Goal: Information Seeking & Learning: Learn about a topic

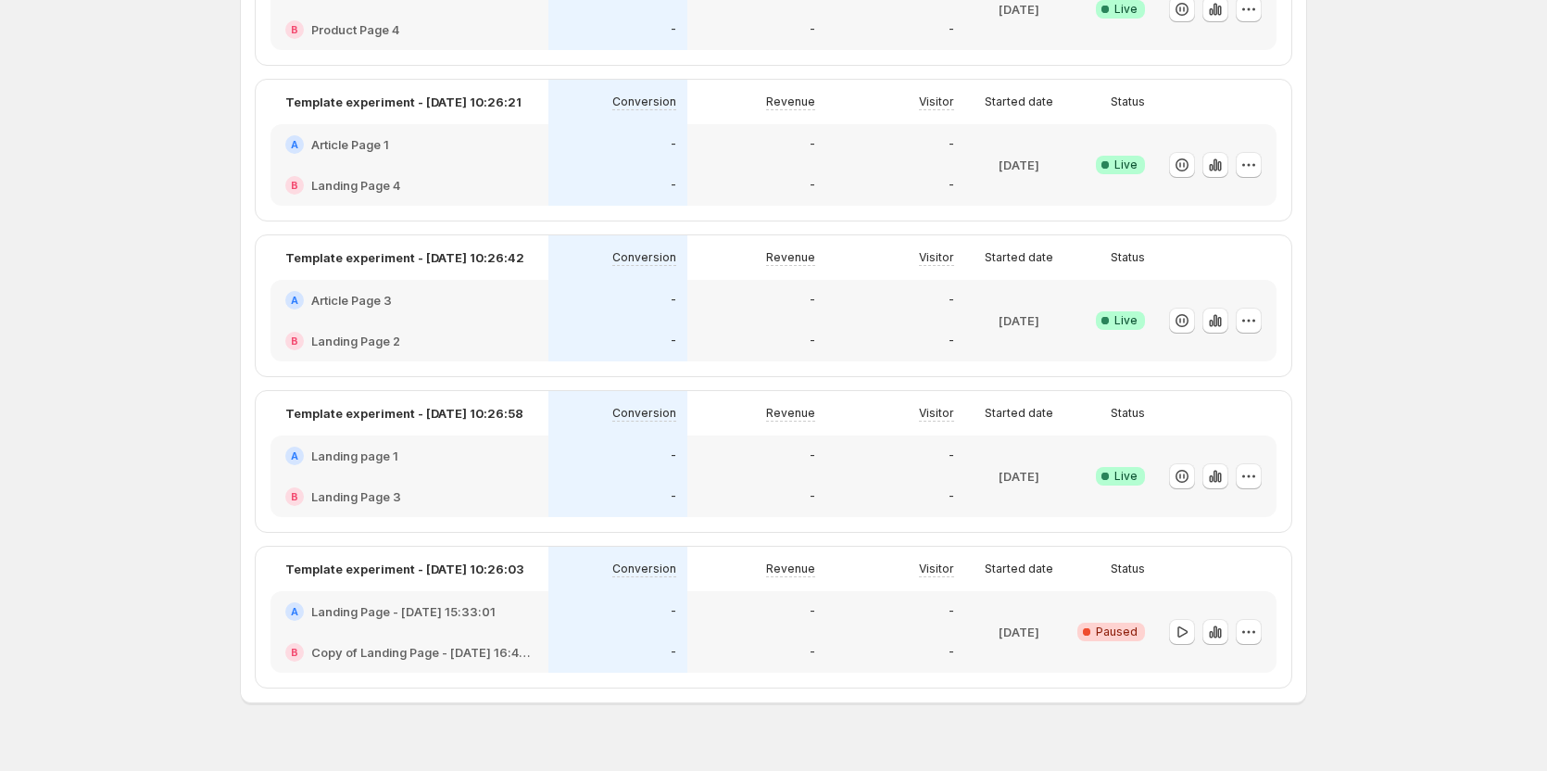
scroll to position [276, 0]
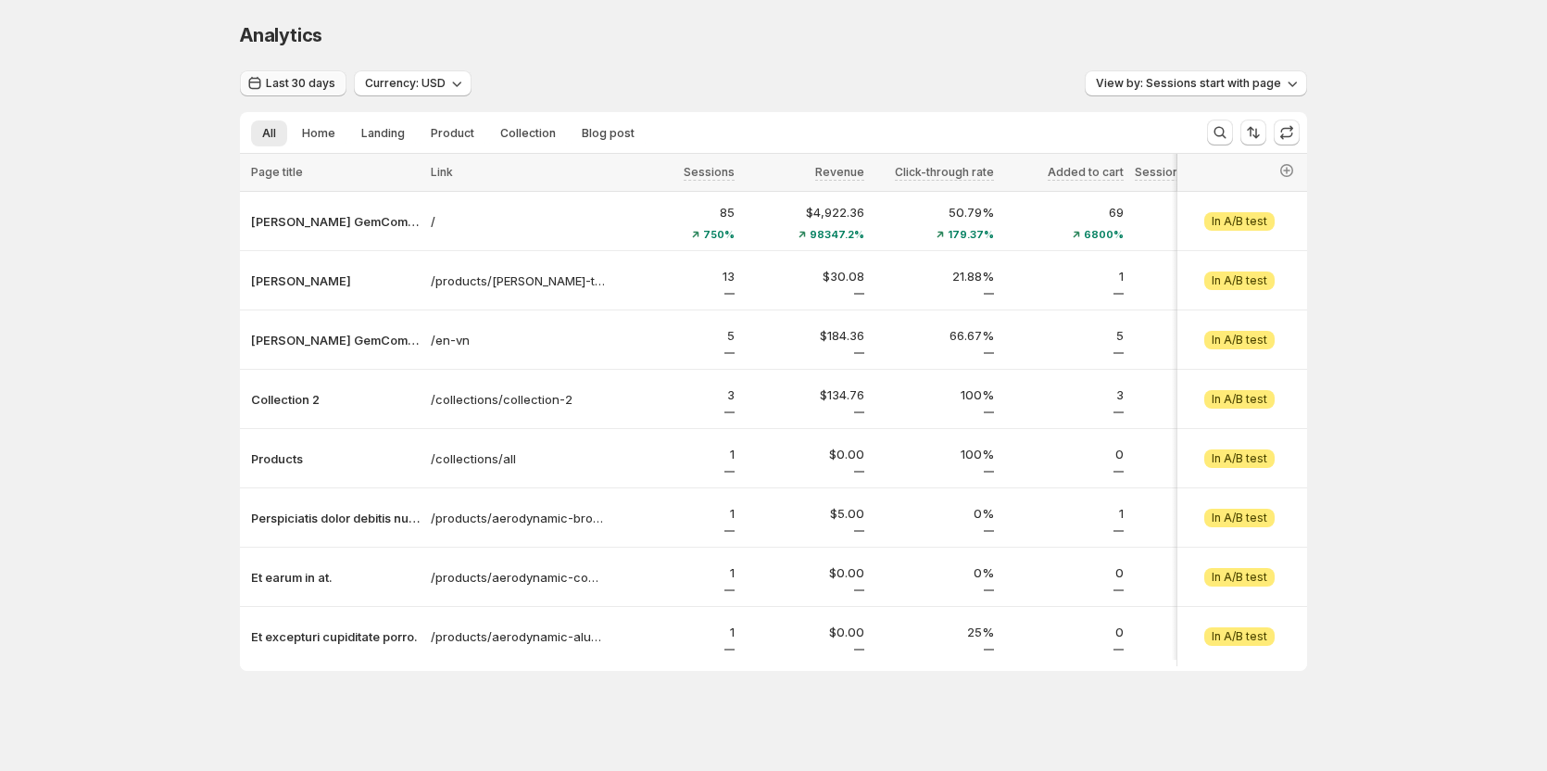
click at [323, 93] on button "Last 30 days" at bounding box center [293, 83] width 107 height 26
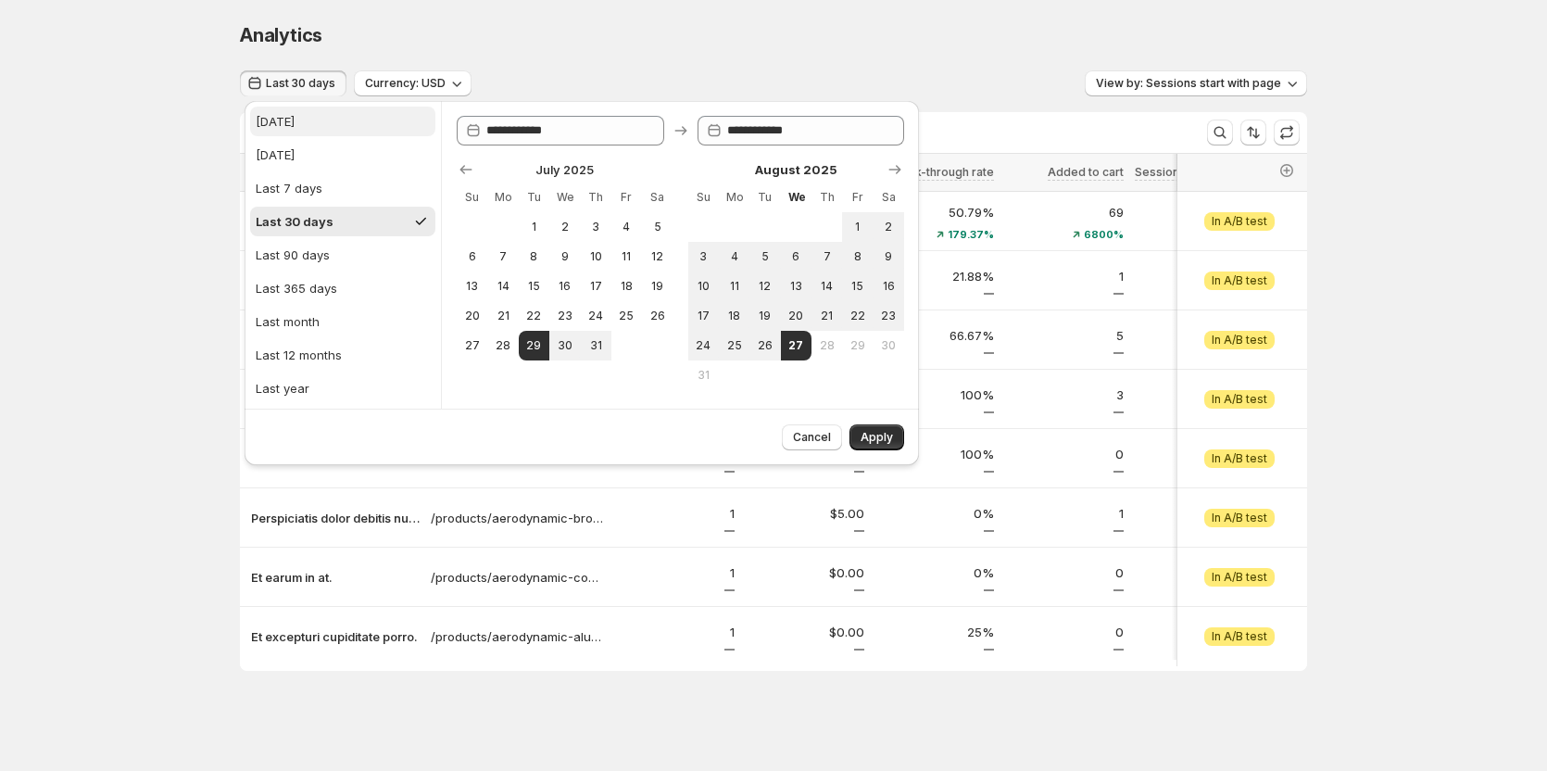
click at [318, 125] on button "[DATE]" at bounding box center [342, 122] width 185 height 30
type input "**********"
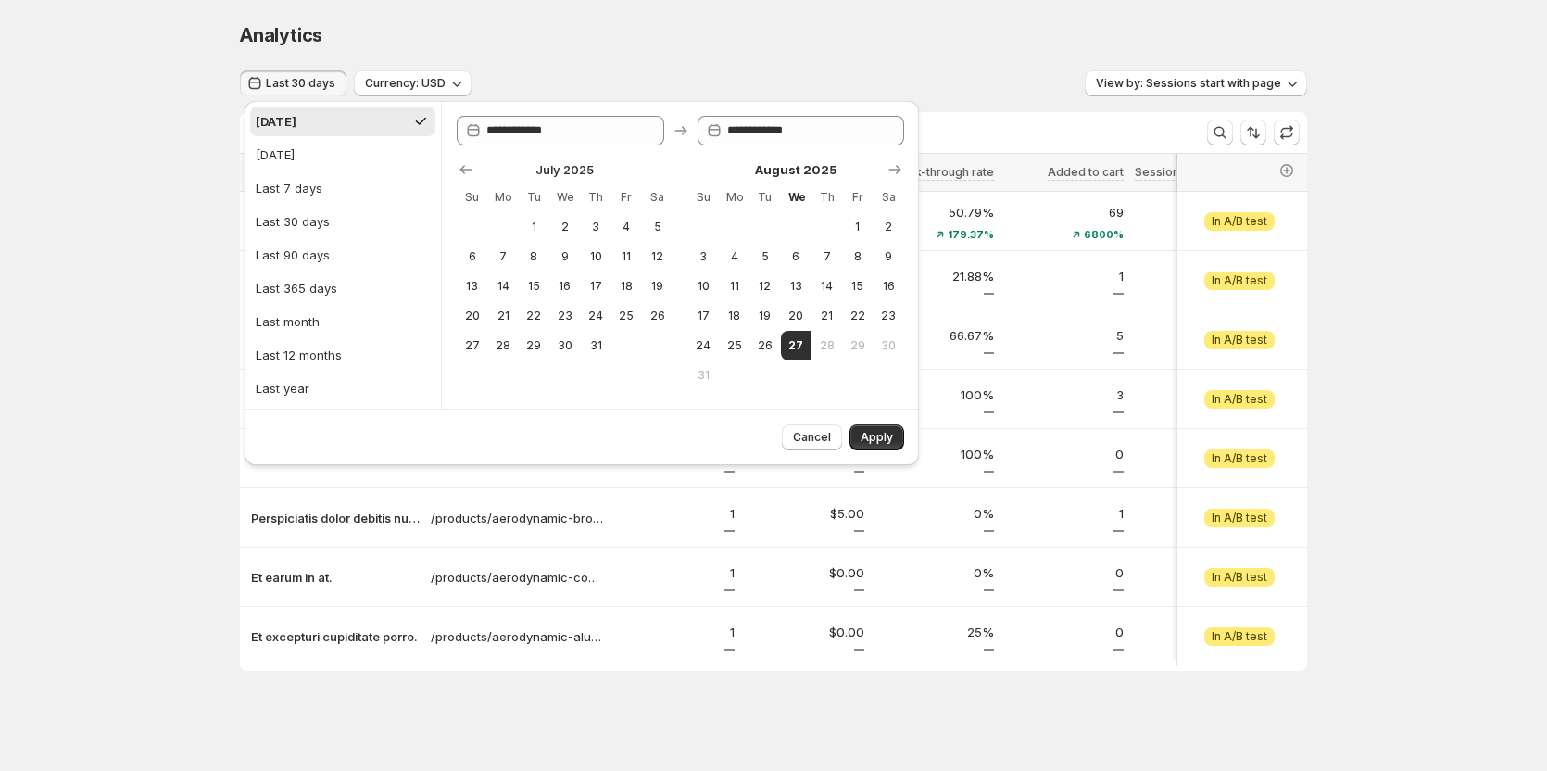
click at [906, 442] on div "Cancel Apply" at bounding box center [582, 437] width 675 height 57
click at [882, 436] on span "Apply" at bounding box center [877, 437] width 32 height 15
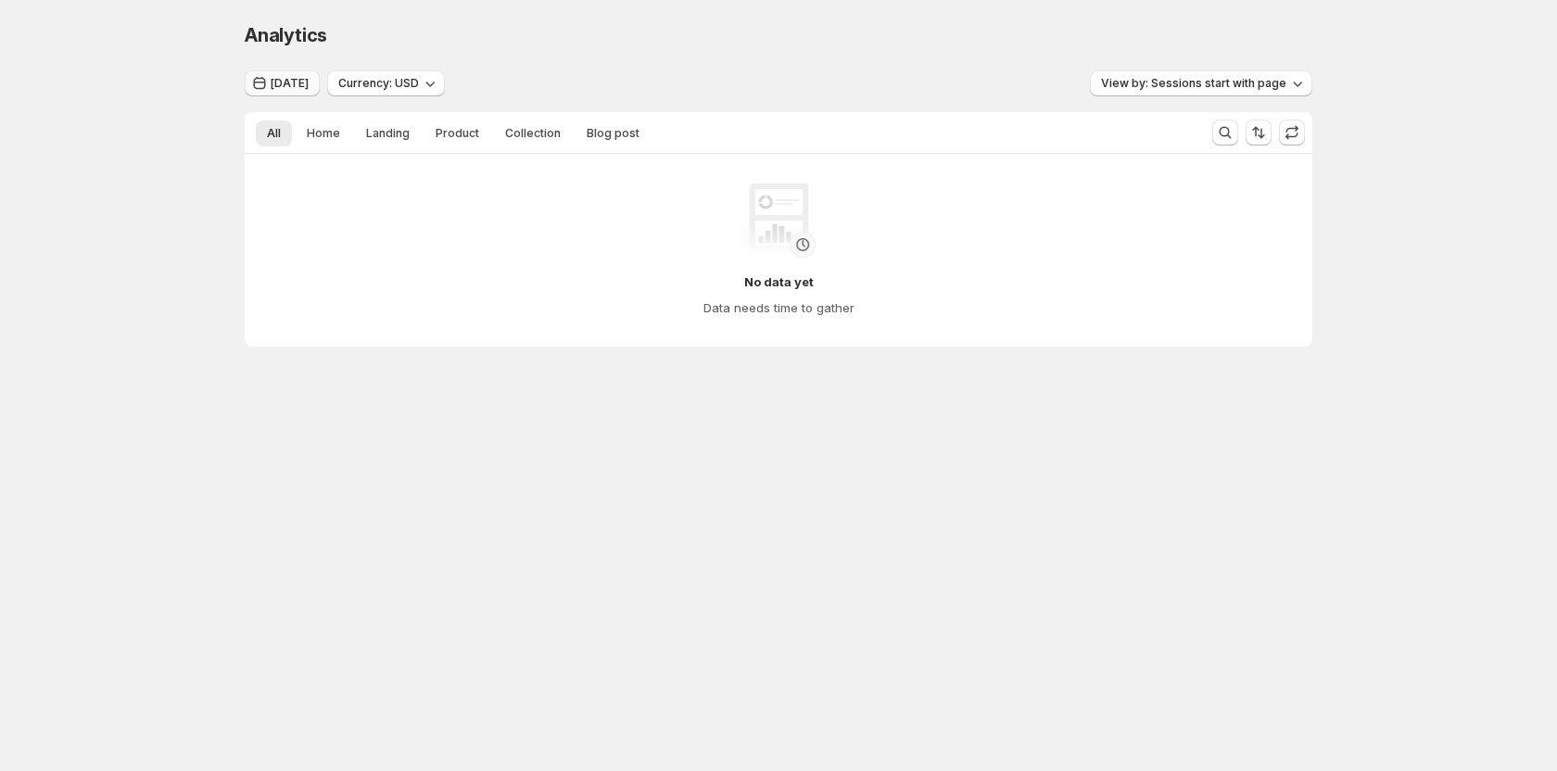
click at [296, 89] on span "Today" at bounding box center [290, 83] width 38 height 15
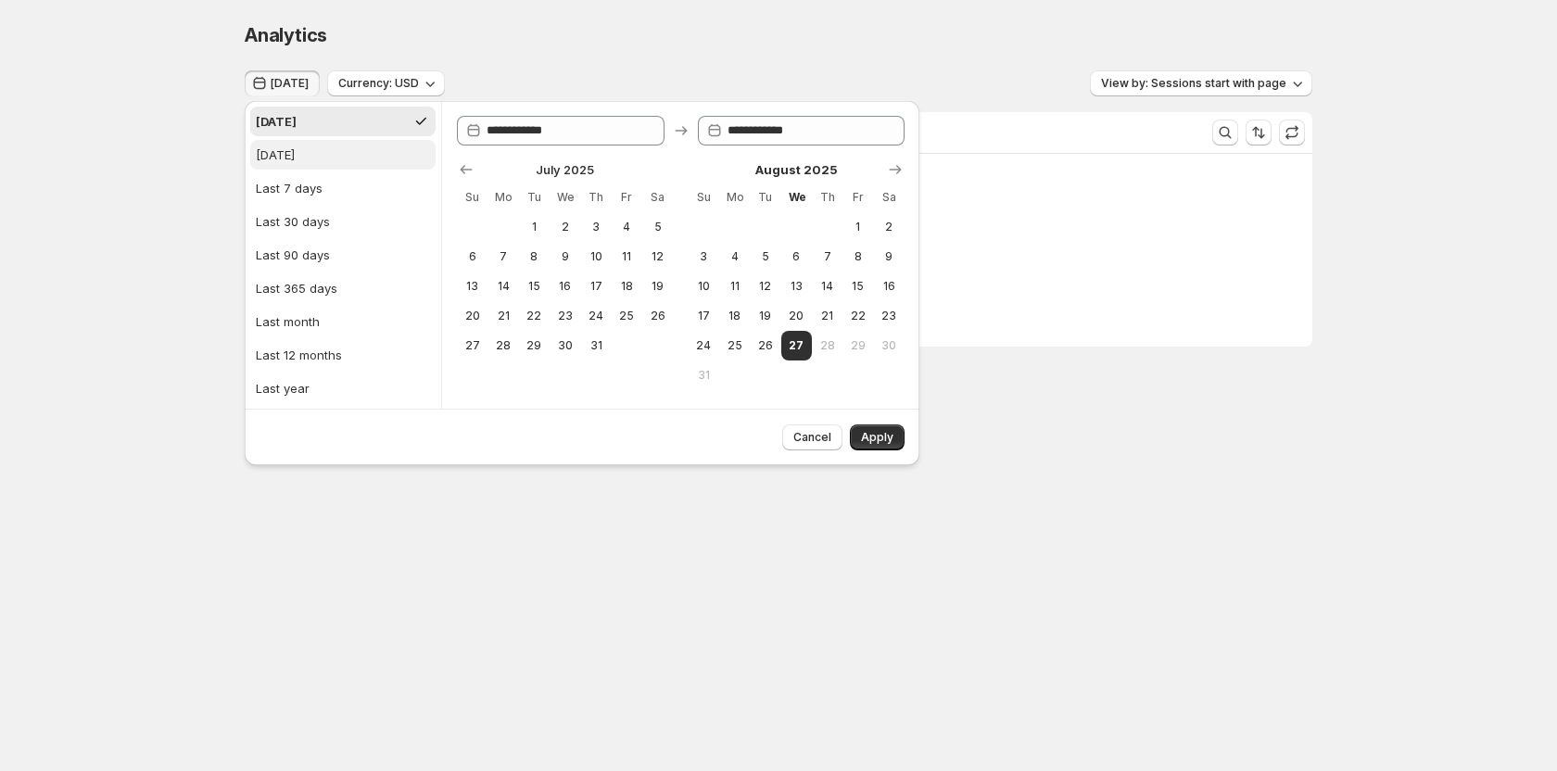
click at [295, 162] on div "Yesterday" at bounding box center [275, 154] width 39 height 19
type input "**********"
click at [883, 439] on span "Apply" at bounding box center [877, 437] width 32 height 15
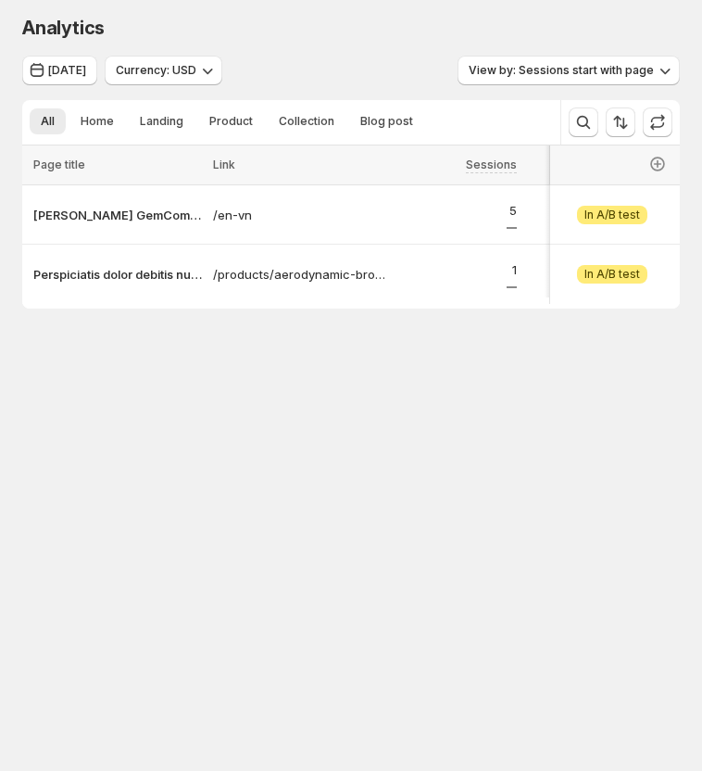
drag, startPoint x: 246, startPoint y: 408, endPoint x: 249, endPoint y: 382, distance: 26.2
click at [246, 408] on div "Analytics. This page is ready Analytics Yesterday Currency: USD View by: Sessio…" at bounding box center [351, 204] width 702 height 409
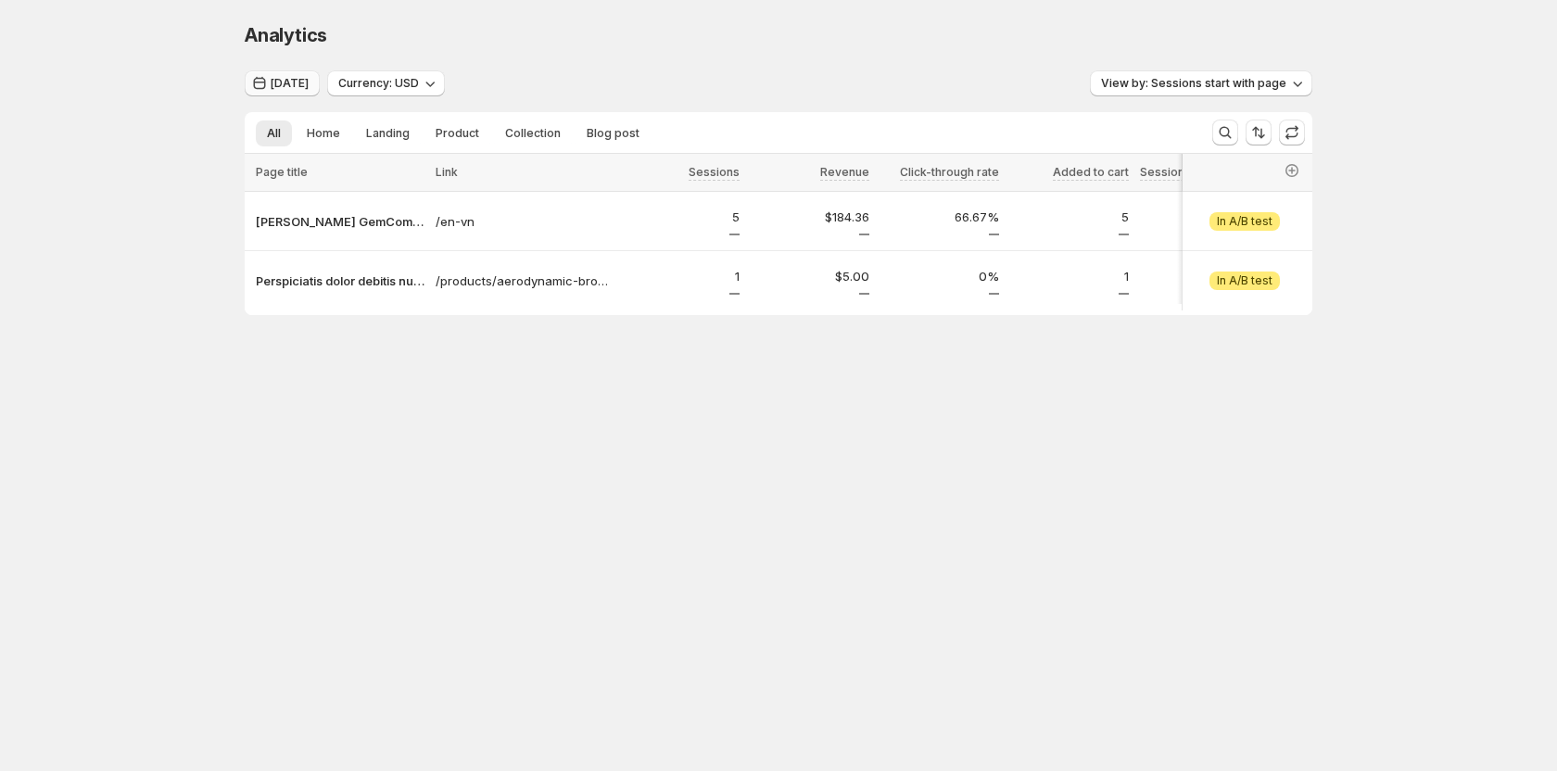
click at [280, 80] on span "[DATE]" at bounding box center [290, 83] width 38 height 15
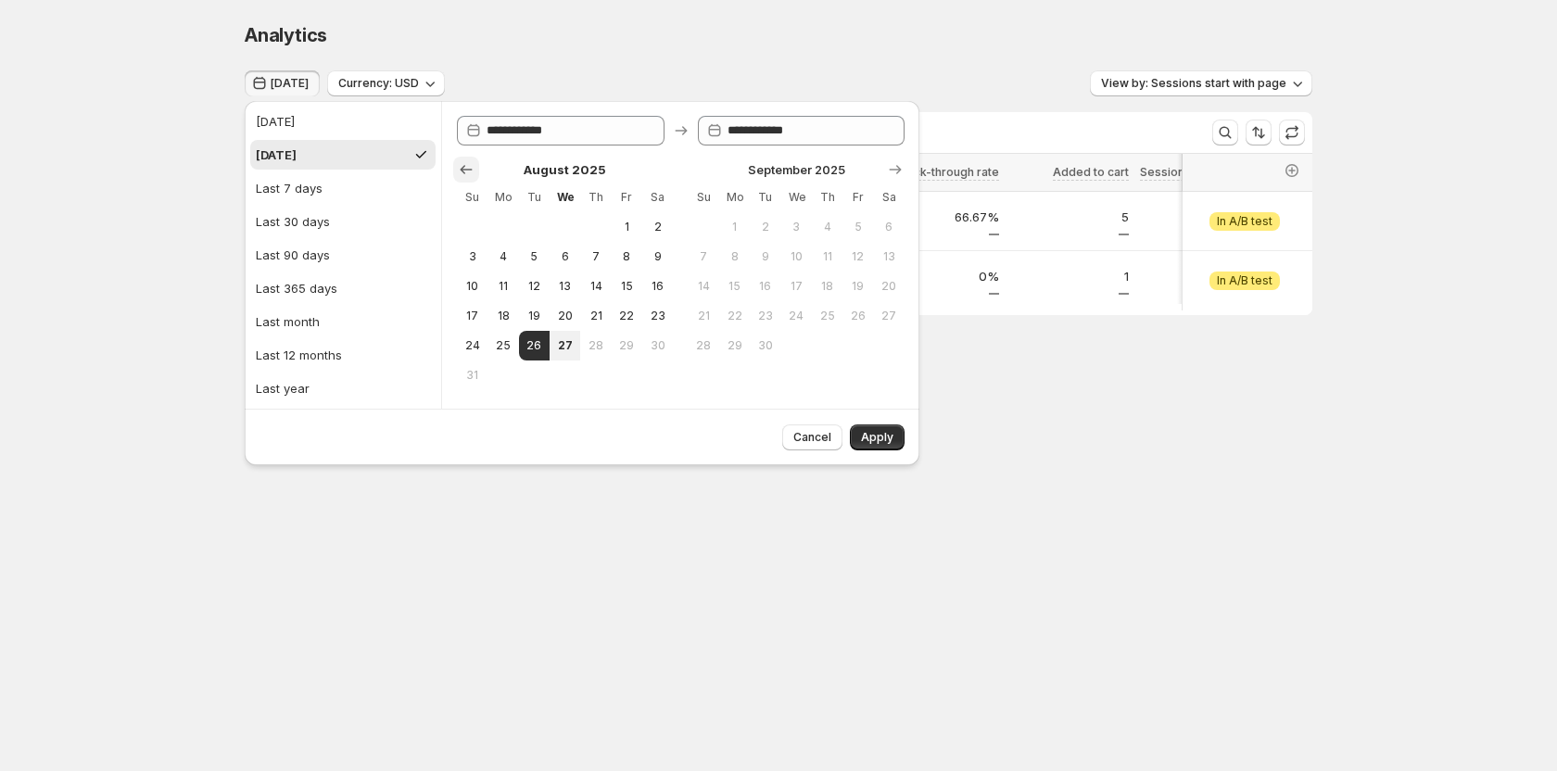
click at [464, 176] on icon "Show previous month, July 2025" at bounding box center [466, 169] width 19 height 19
click at [595, 347] on span "31" at bounding box center [595, 345] width 16 height 15
type input "**********"
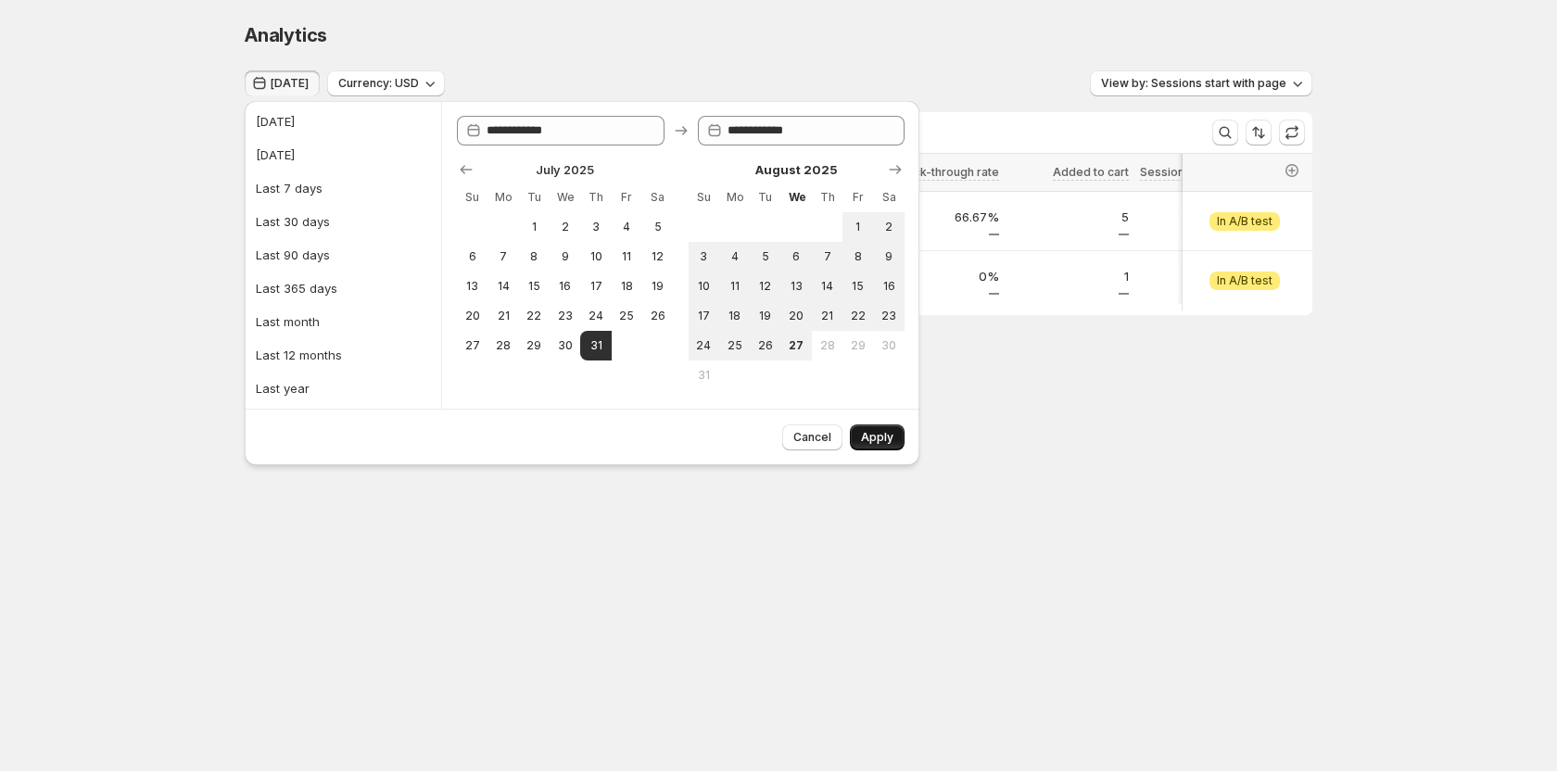
click at [701, 434] on span "Apply" at bounding box center [877, 437] width 32 height 15
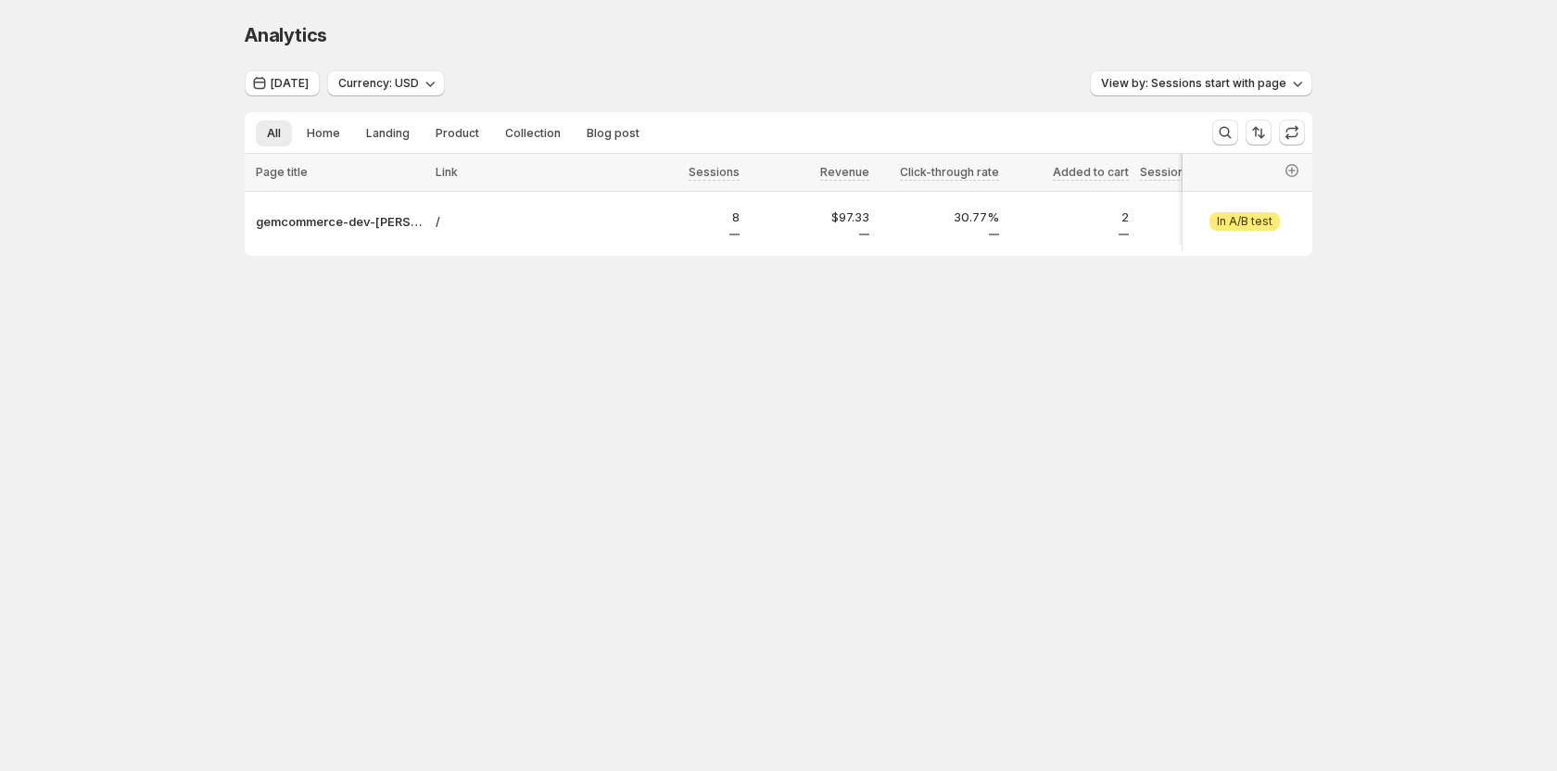
click at [371, 331] on div "Analytics. This page is ready Analytics Jul 31, 2025 Currency: USD View by: Ses…" at bounding box center [778, 178] width 1112 height 356
click at [701, 85] on span "View by: Sessions start with page" at bounding box center [1193, 83] width 185 height 15
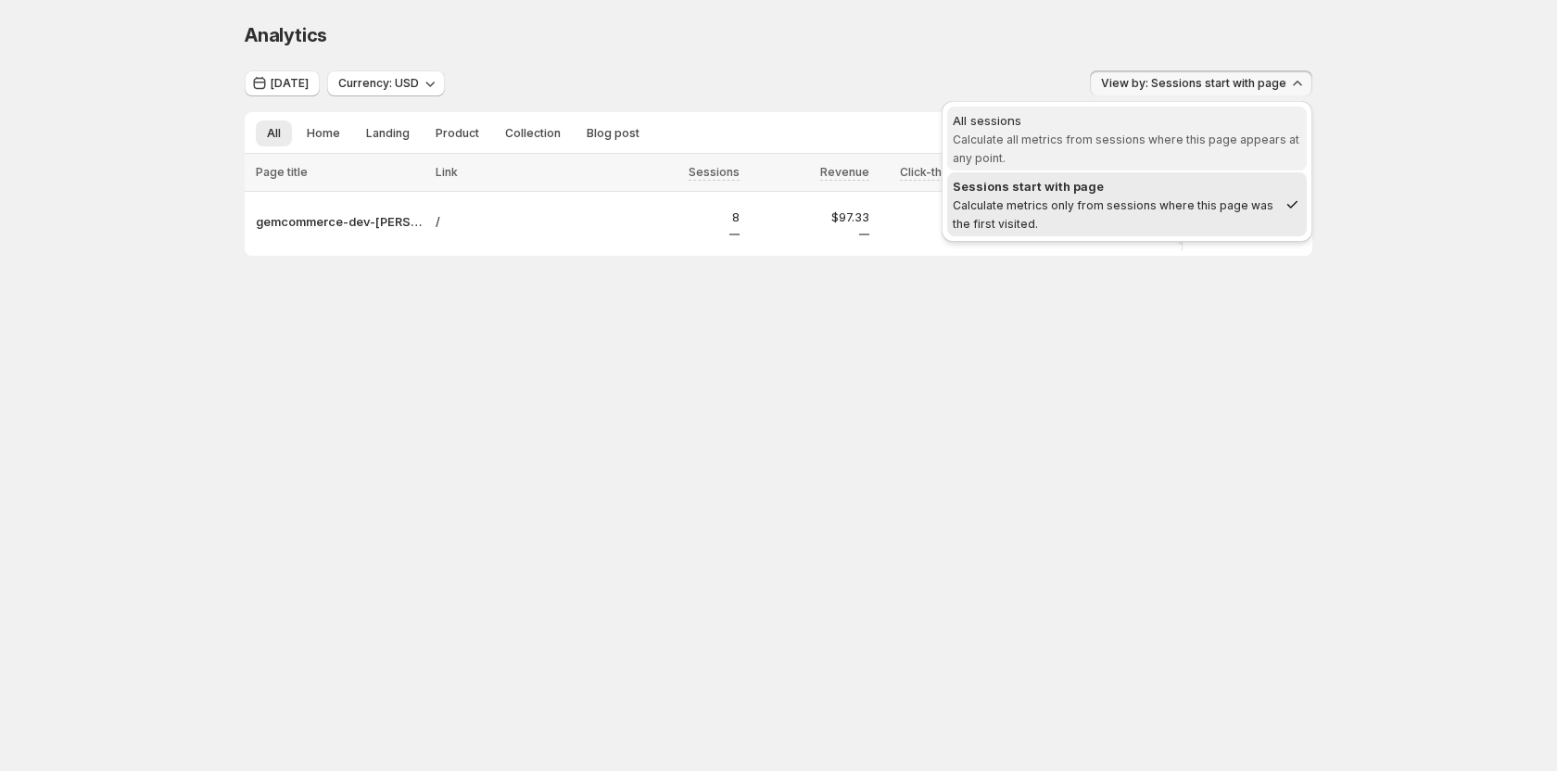
click at [701, 146] on span "All sessions Calculate all metrics from sessions where this page appears at any…" at bounding box center [1126, 139] width 348 height 56
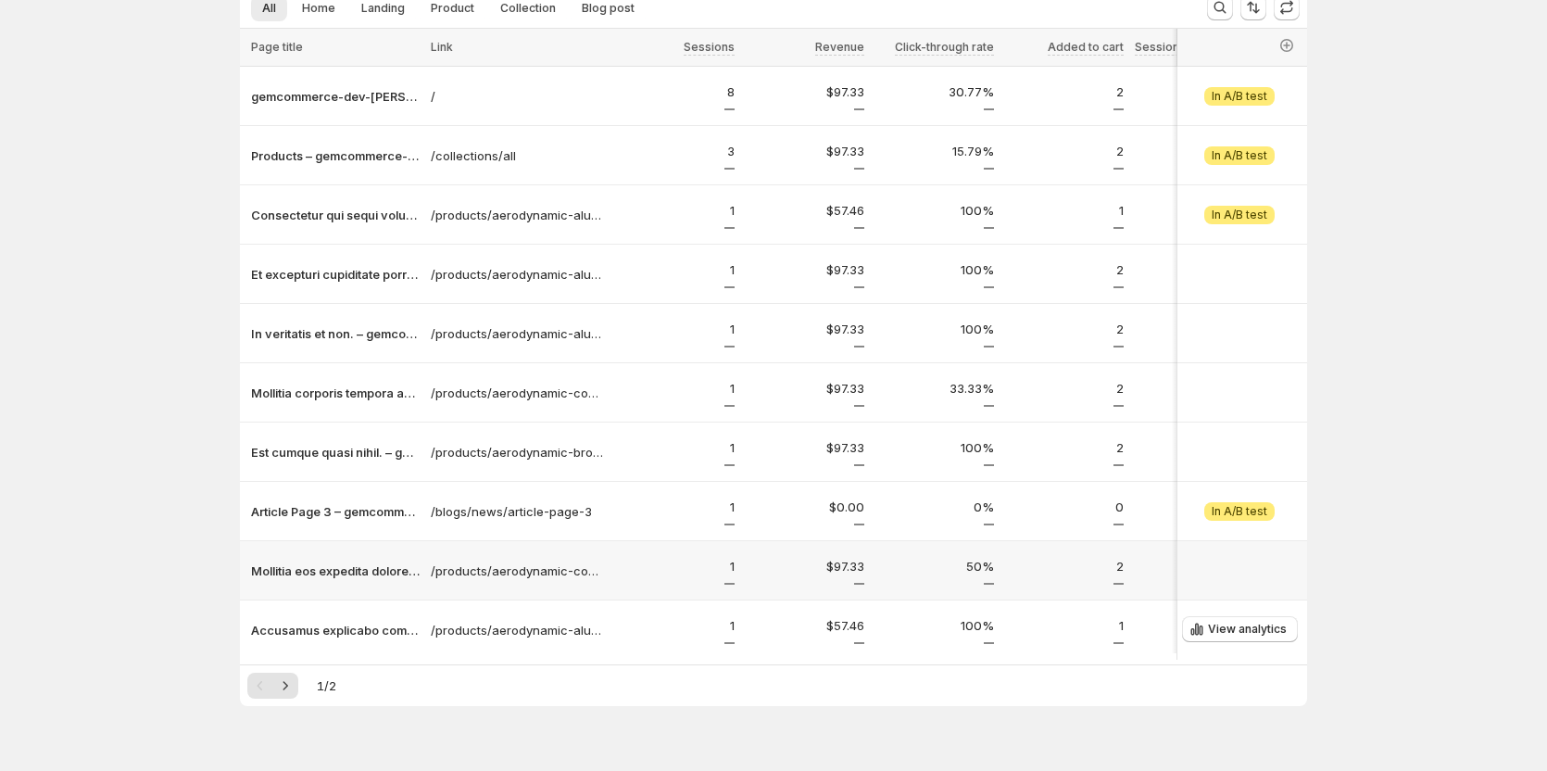
scroll to position [168, 0]
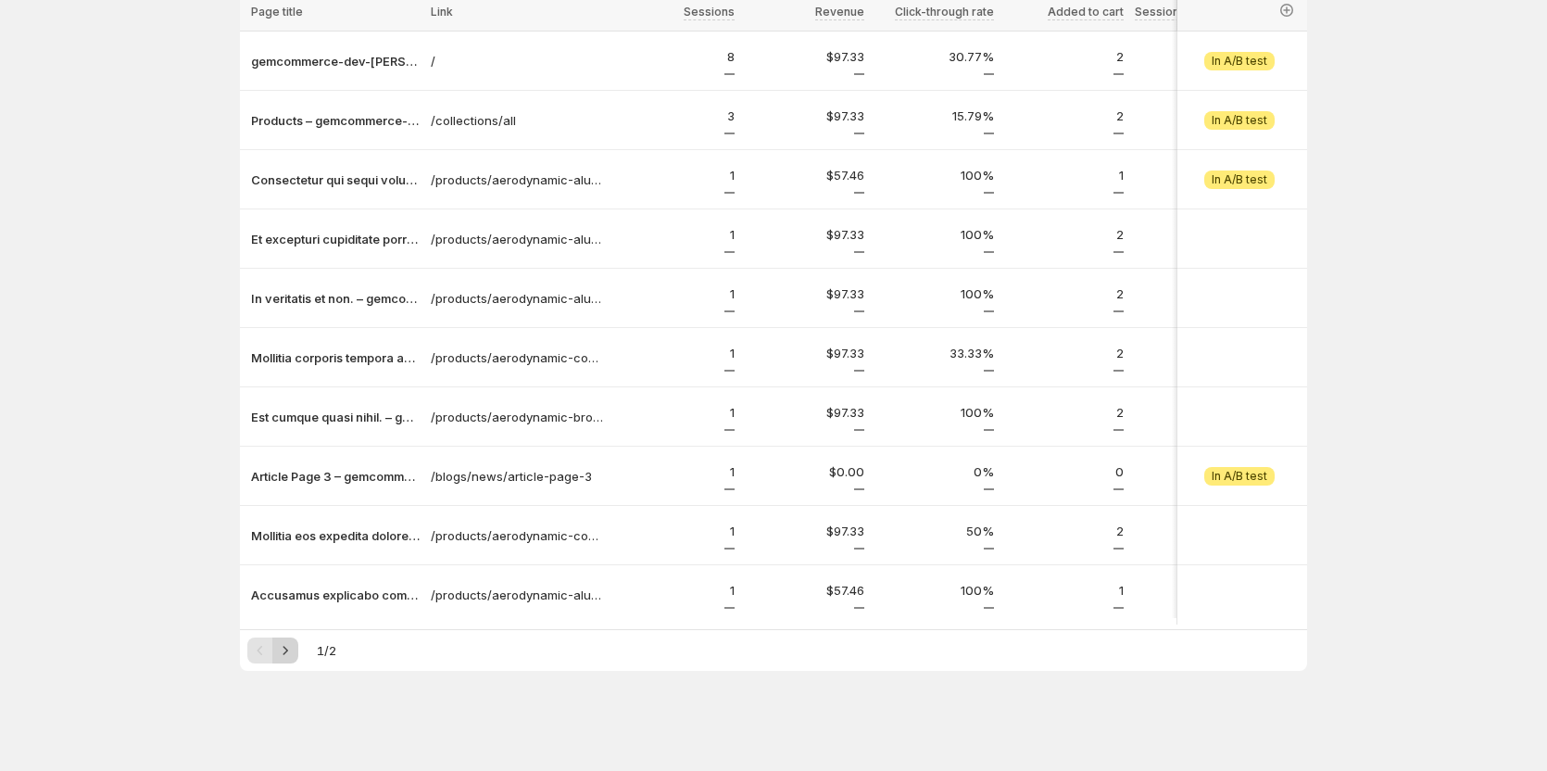
click at [292, 661] on button "Next" at bounding box center [285, 650] width 26 height 26
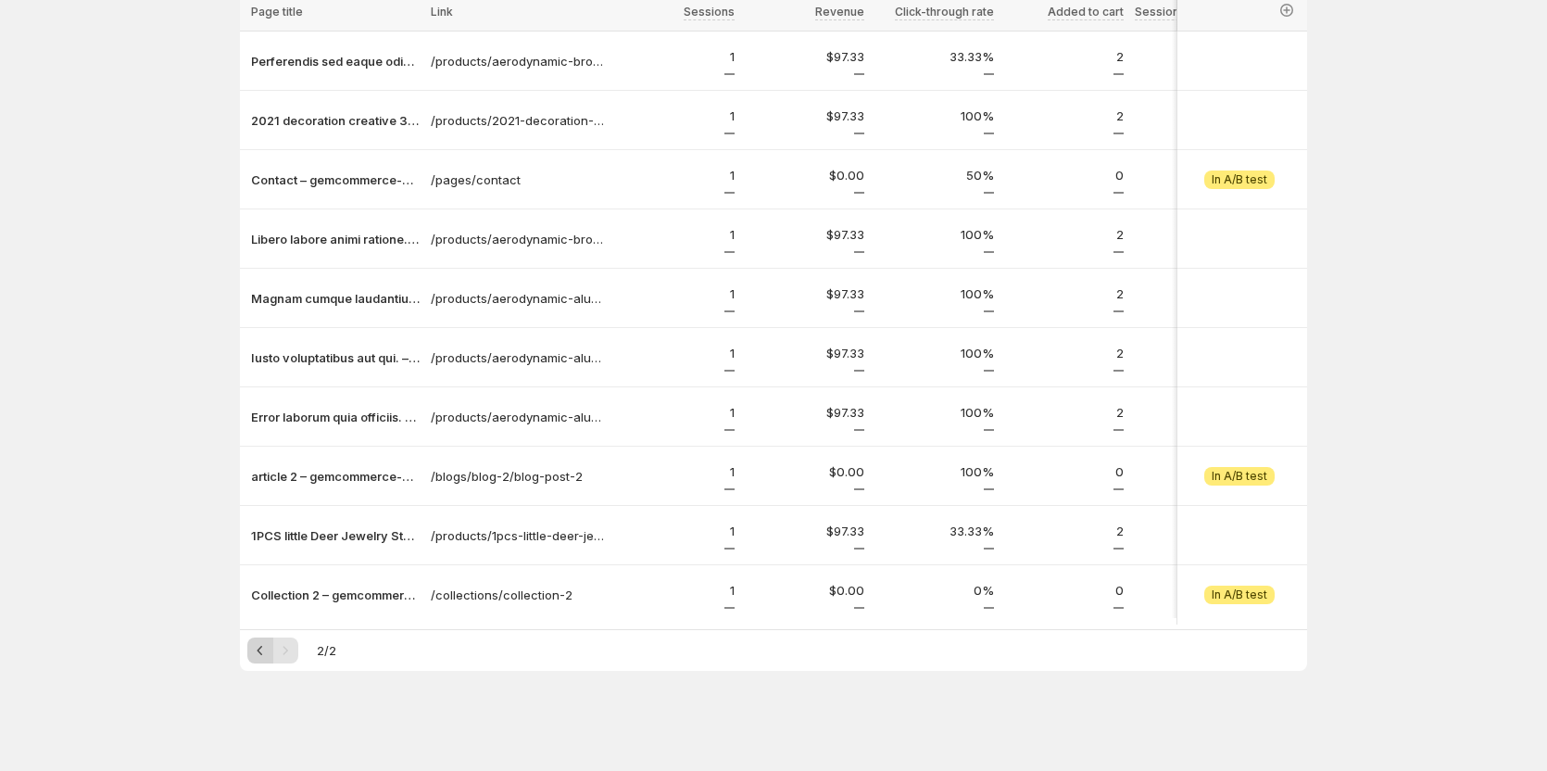
click at [255, 648] on button "Previous" at bounding box center [260, 650] width 26 height 26
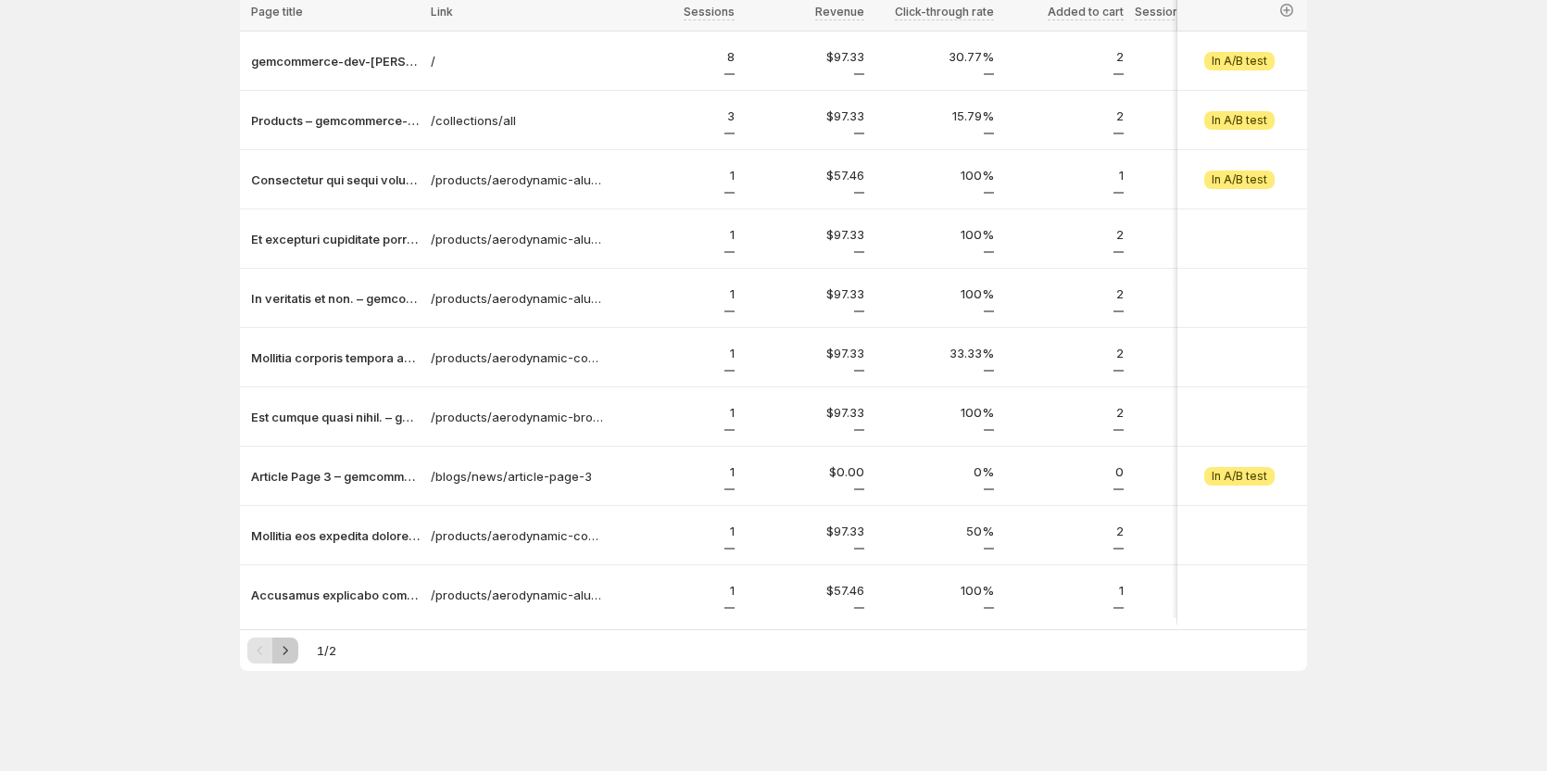
click at [295, 650] on icon "Next" at bounding box center [285, 650] width 19 height 19
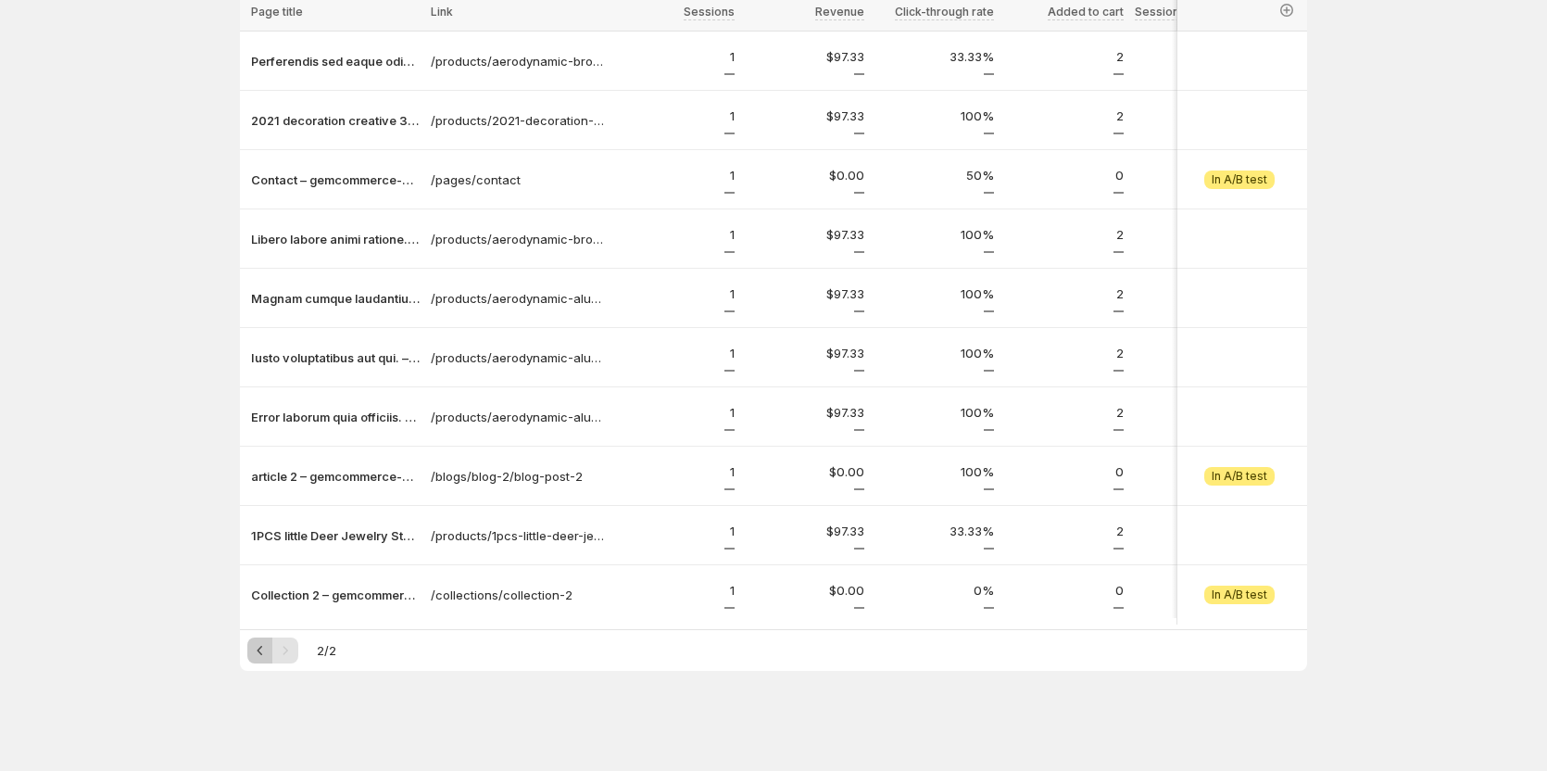
click at [254, 649] on button "Previous" at bounding box center [260, 650] width 26 height 26
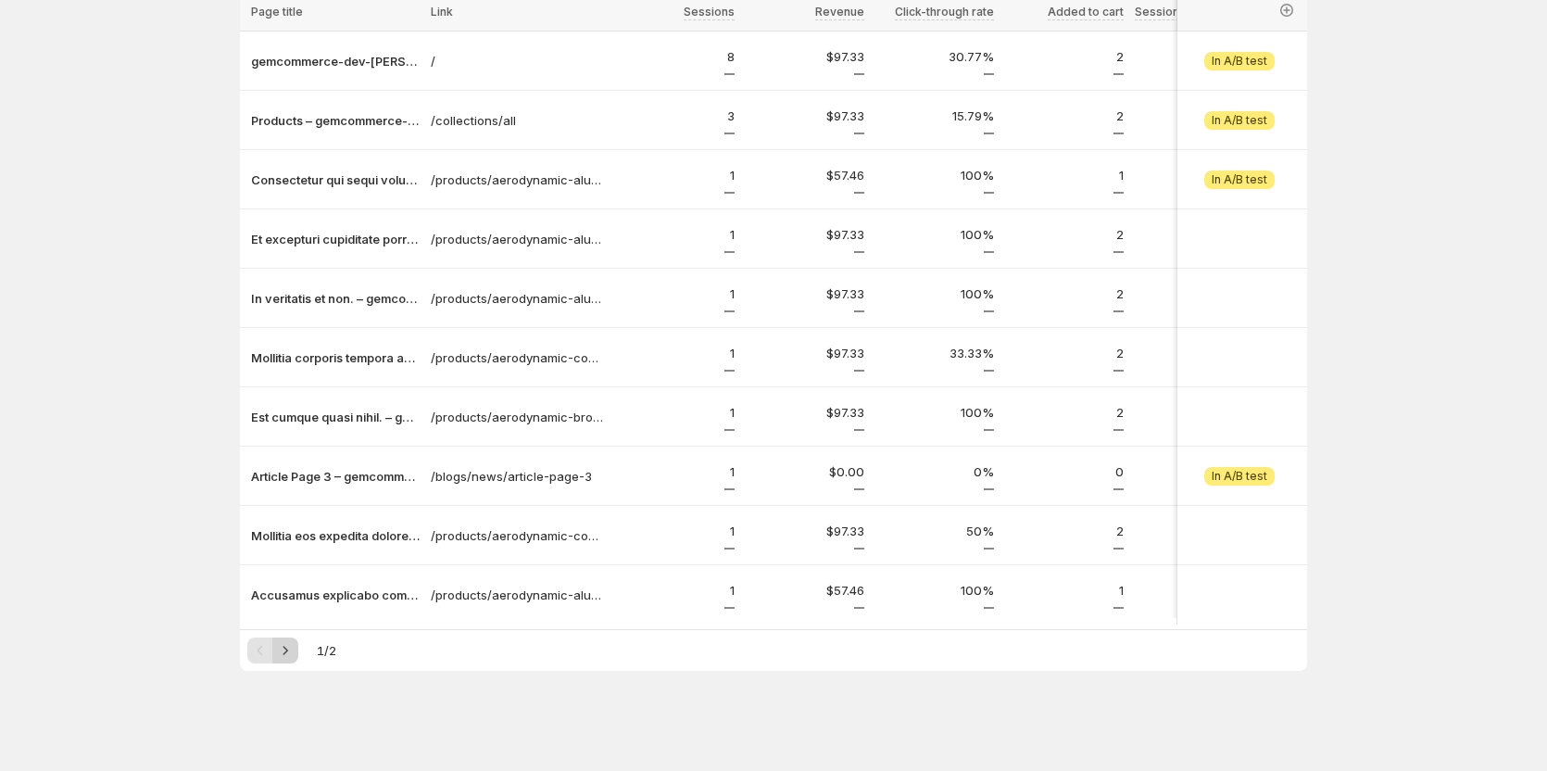
click at [290, 655] on icon "Next" at bounding box center [285, 650] width 19 height 19
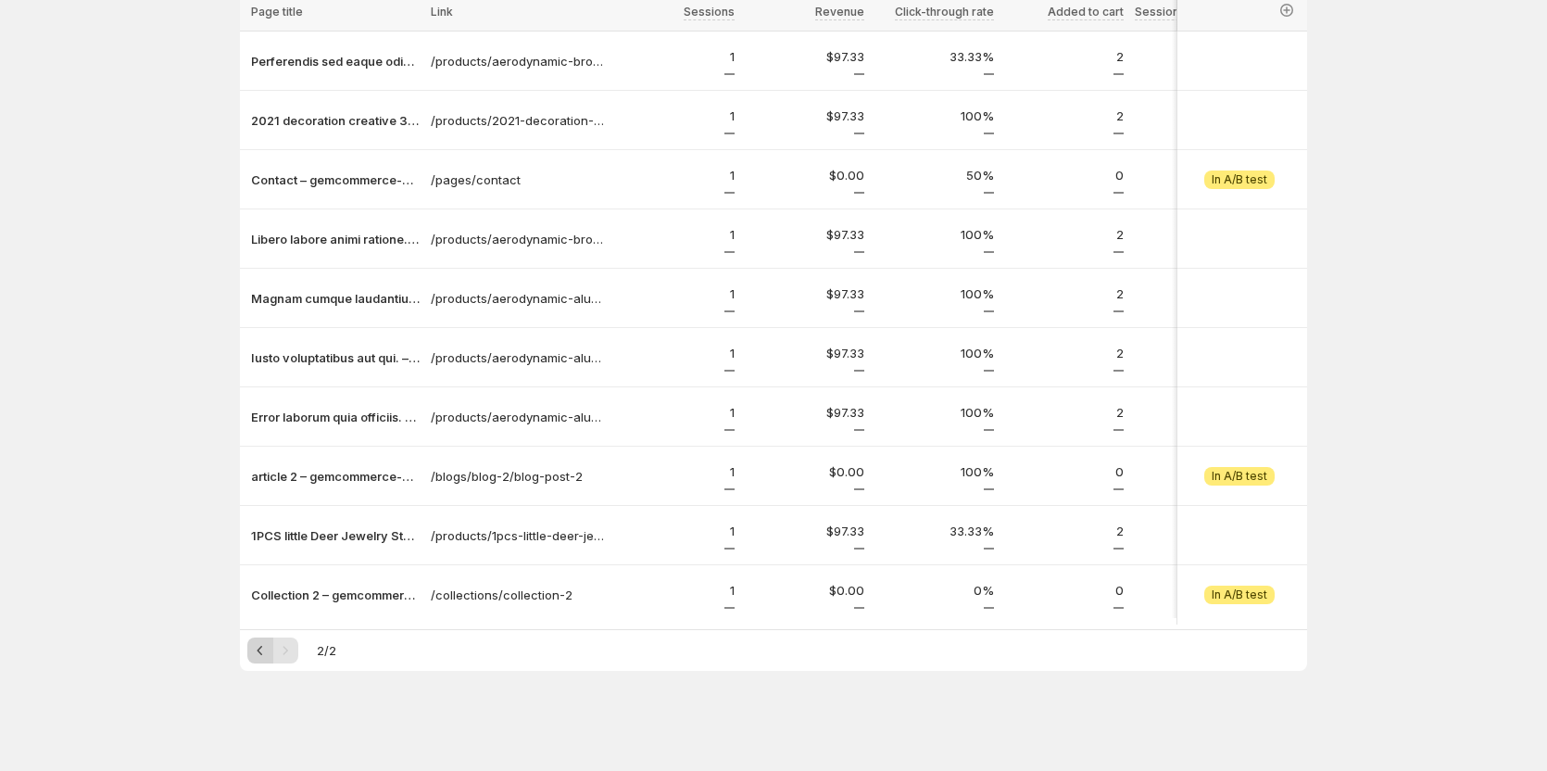
click at [263, 649] on icon "Previous" at bounding box center [261, 650] width 6 height 9
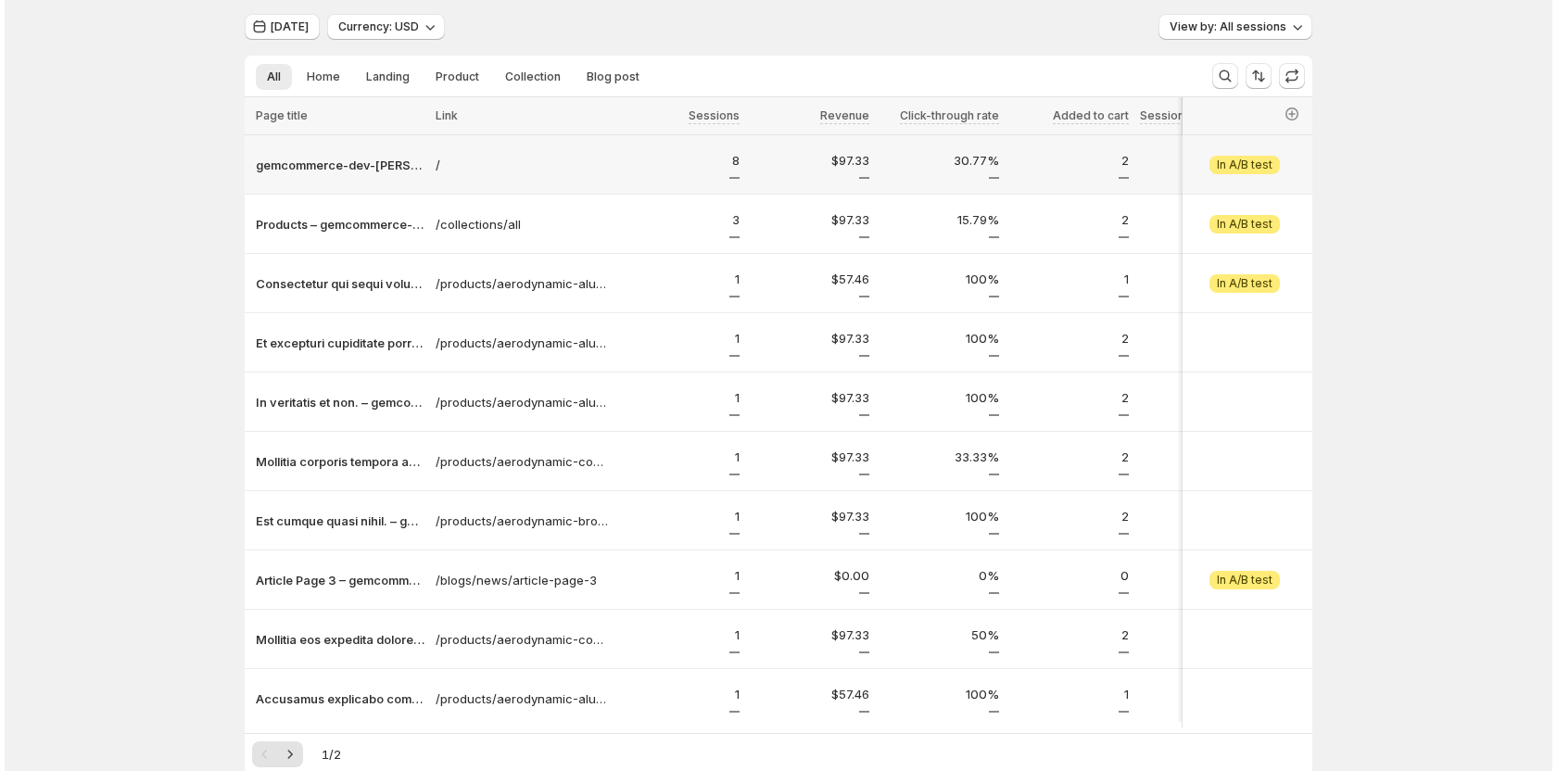
scroll to position [0, 0]
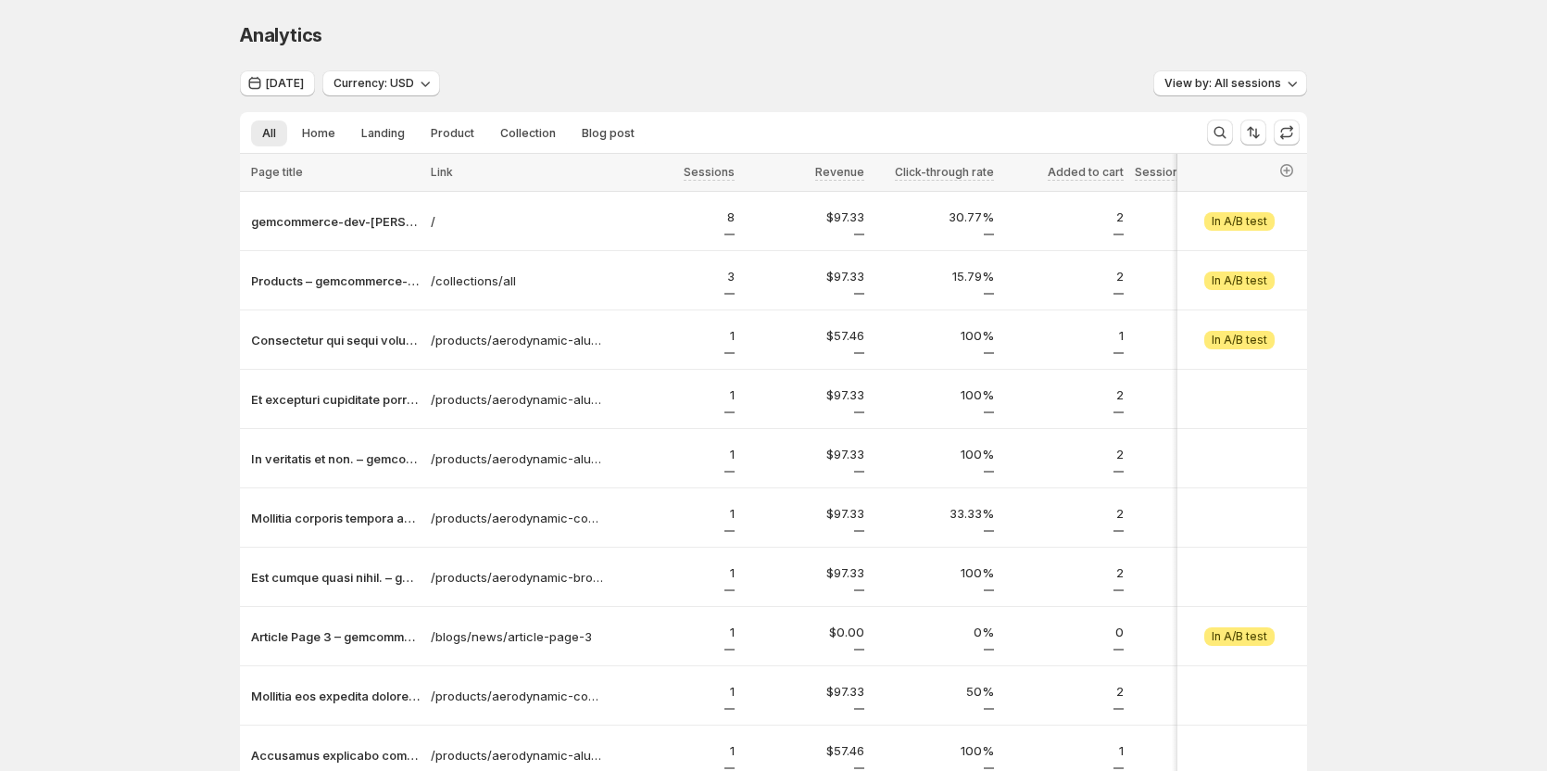
drag, startPoint x: 315, startPoint y: 87, endPoint x: 320, endPoint y: 69, distance: 18.2
click at [304, 87] on span "Jul 31, 2025" at bounding box center [285, 83] width 38 height 15
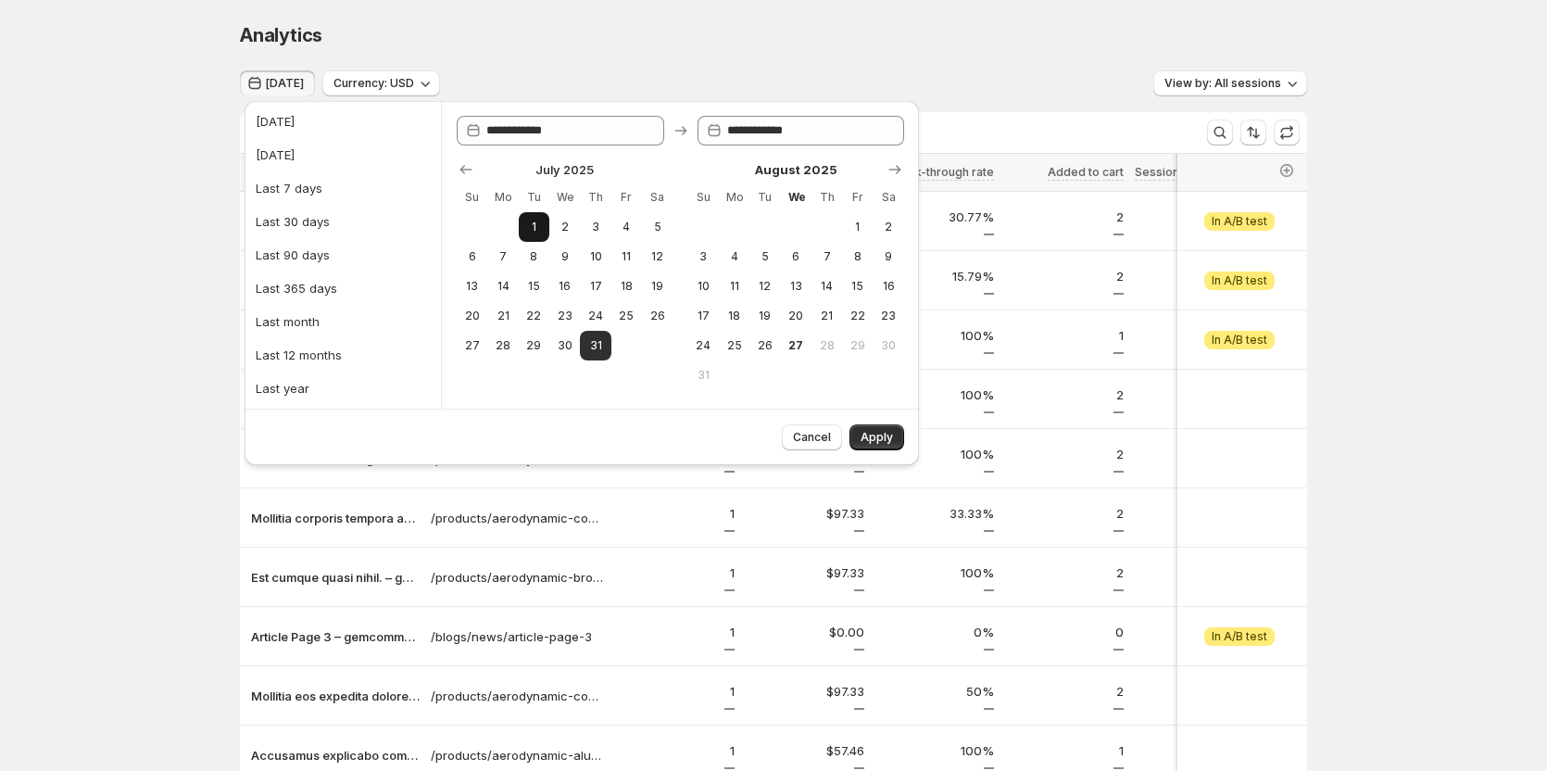
click at [536, 239] on button "1" at bounding box center [534, 227] width 31 height 30
type input "**********"
click at [562, 230] on span "2" at bounding box center [565, 227] width 16 height 15
type input "**********"
click at [701, 435] on button "Apply" at bounding box center [877, 437] width 55 height 26
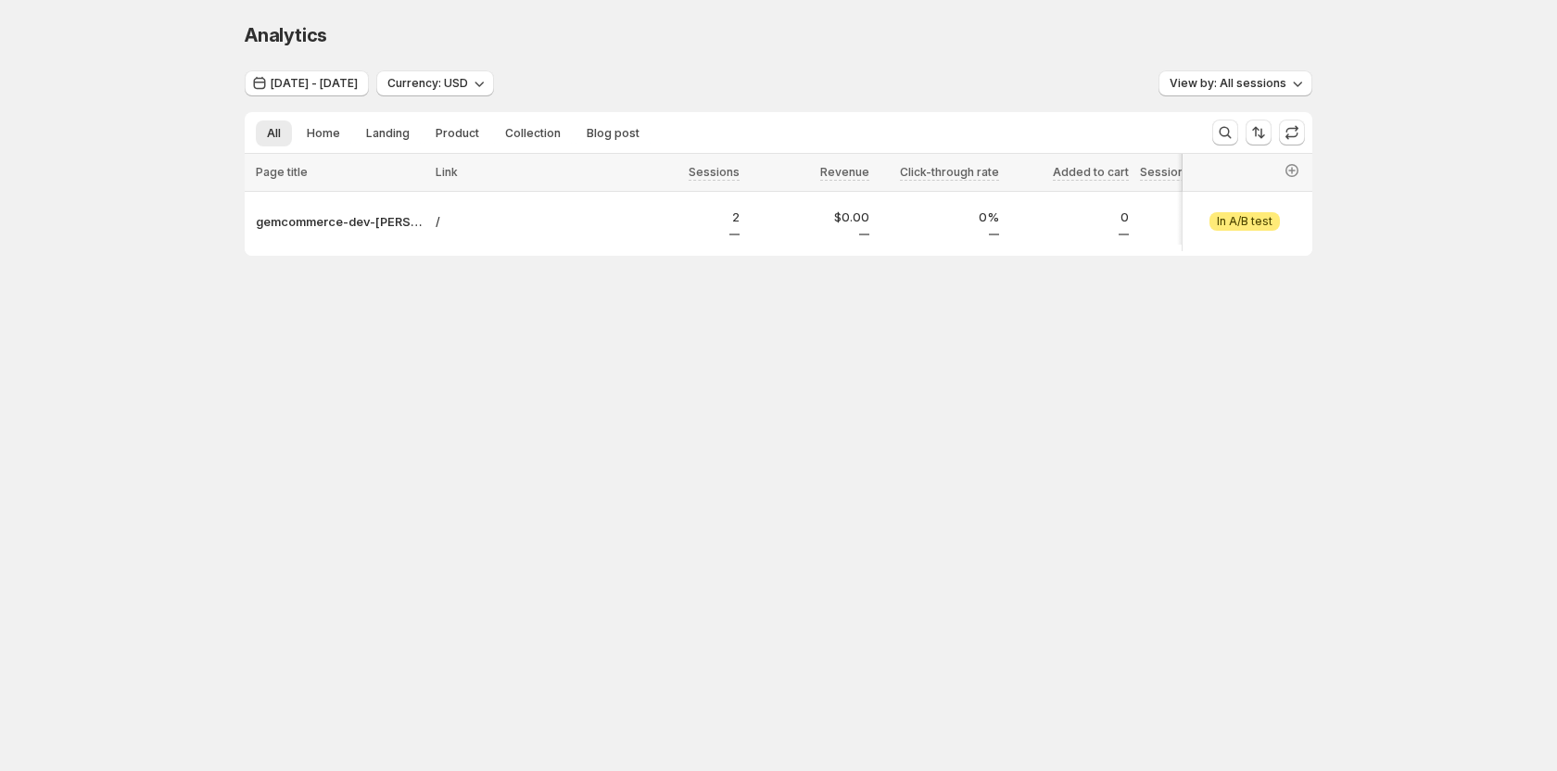
click at [517, 425] on body "Analytics. This page is ready Analytics Jul 01, 2025 - Jul 02, 2025 Currency: U…" at bounding box center [778, 385] width 1557 height 771
click at [334, 70] on button "[DATE] - [DATE]" at bounding box center [307, 83] width 124 height 26
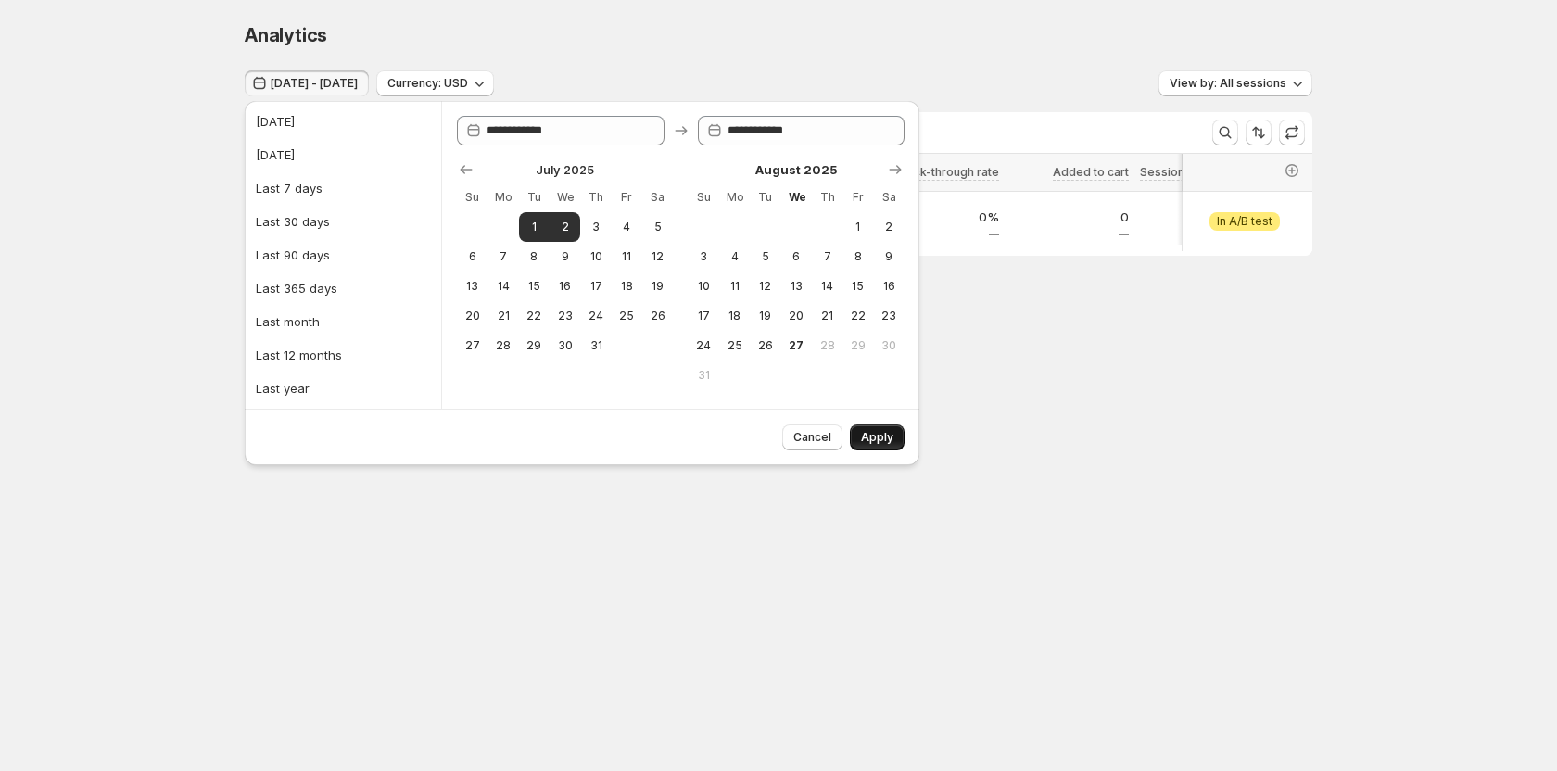
click at [860, 428] on button "Apply" at bounding box center [877, 437] width 55 height 26
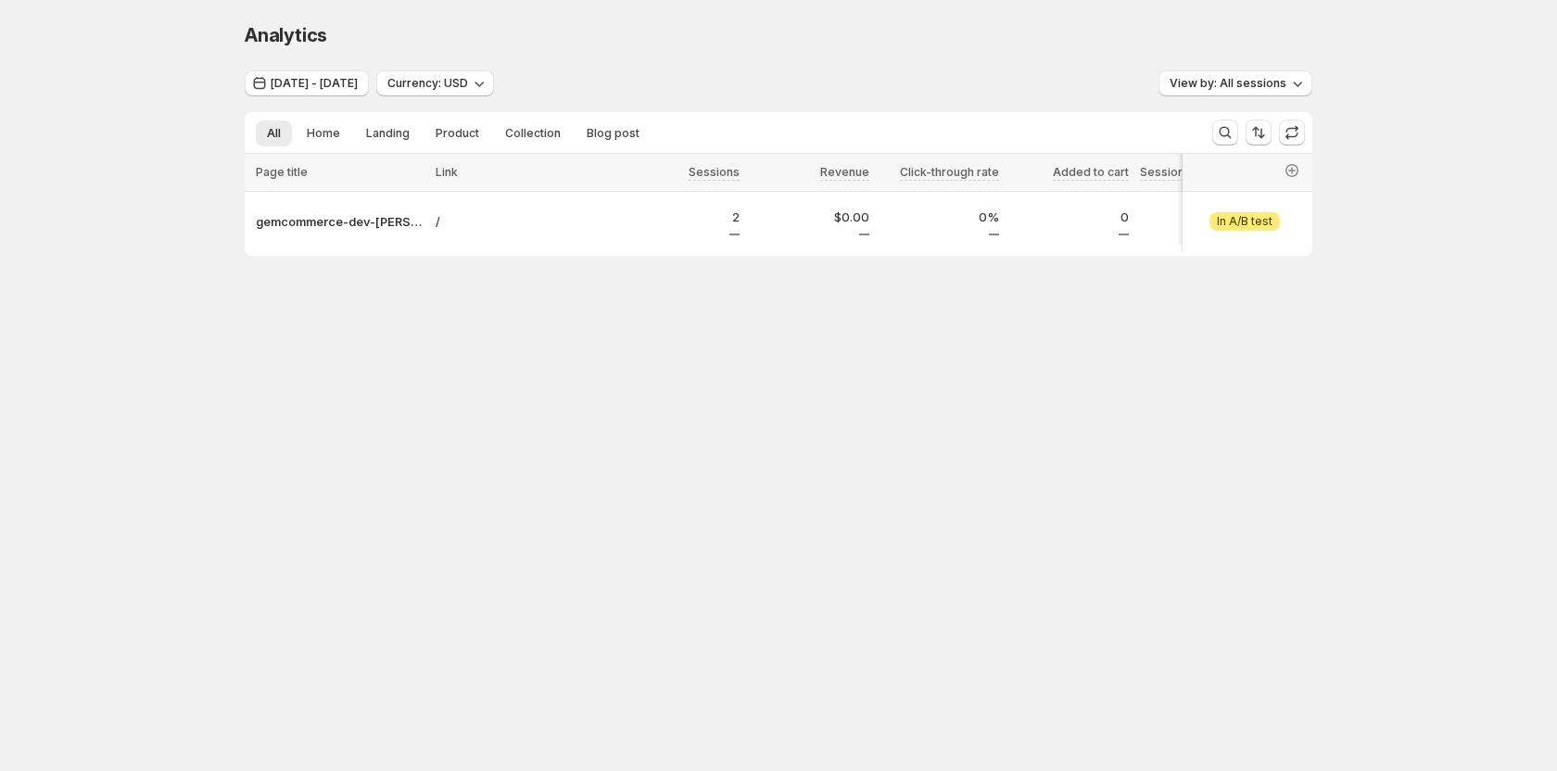
click at [486, 456] on body "Analytics. This page is ready Analytics [DATE] - [DATE] Currency: USD View by: …" at bounding box center [778, 385] width 1557 height 771
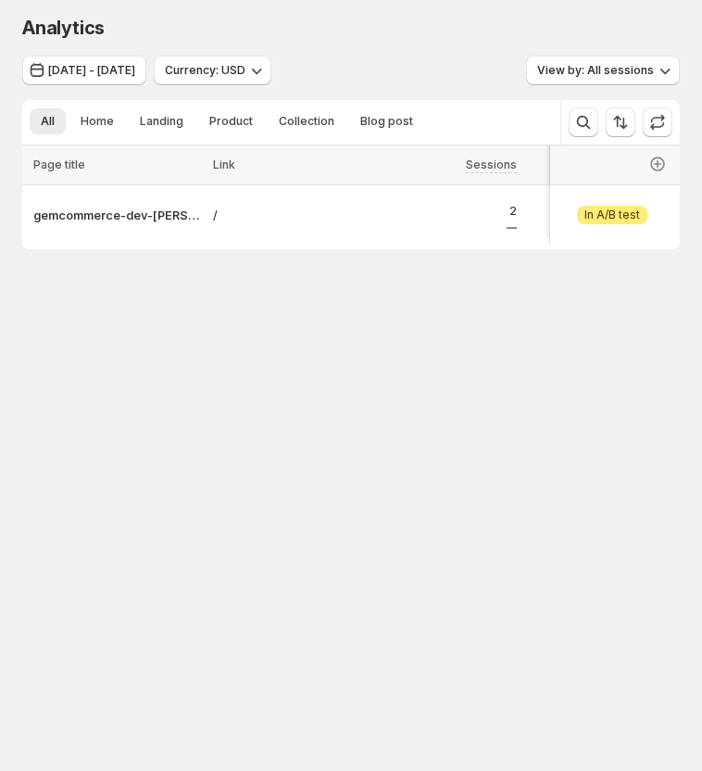
click at [701, 126] on html "Analytics. This page is ready Analytics Jul 01, 2025 - Jul 02, 2025 Currency: U…" at bounding box center [351, 385] width 702 height 771
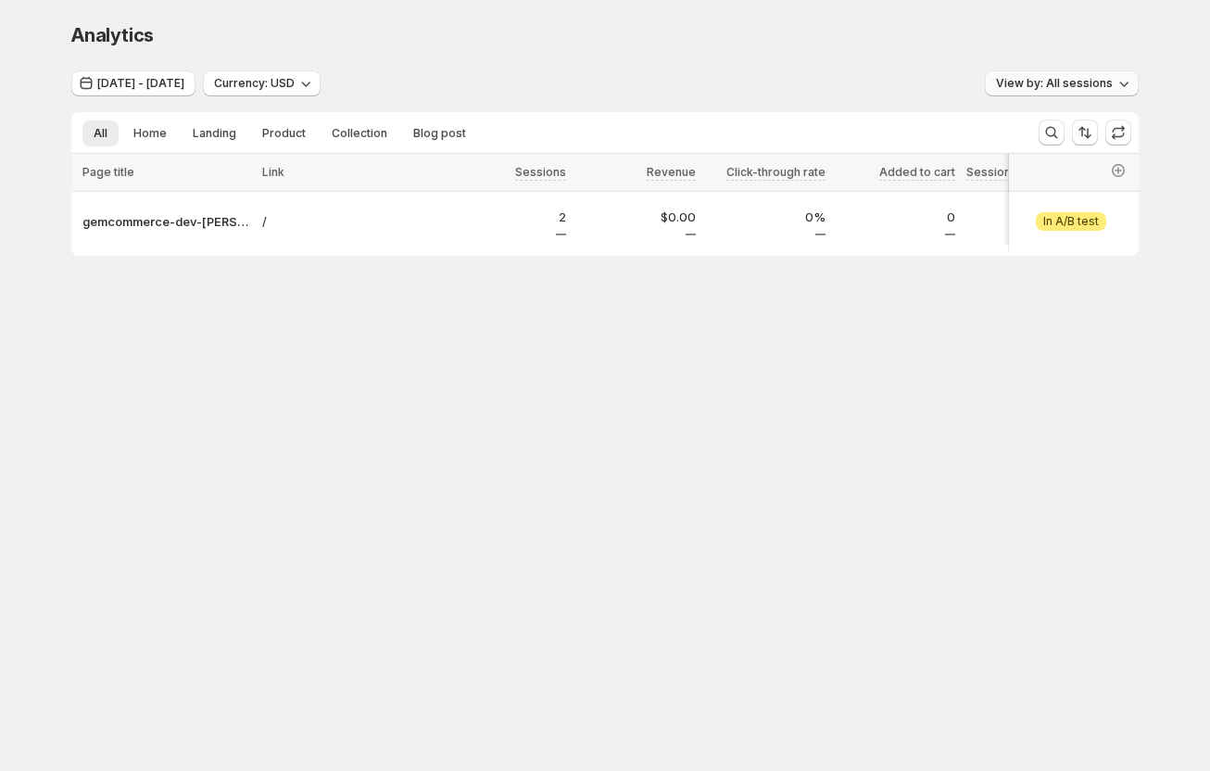
click at [701, 75] on button "View by: All sessions" at bounding box center [1062, 83] width 154 height 26
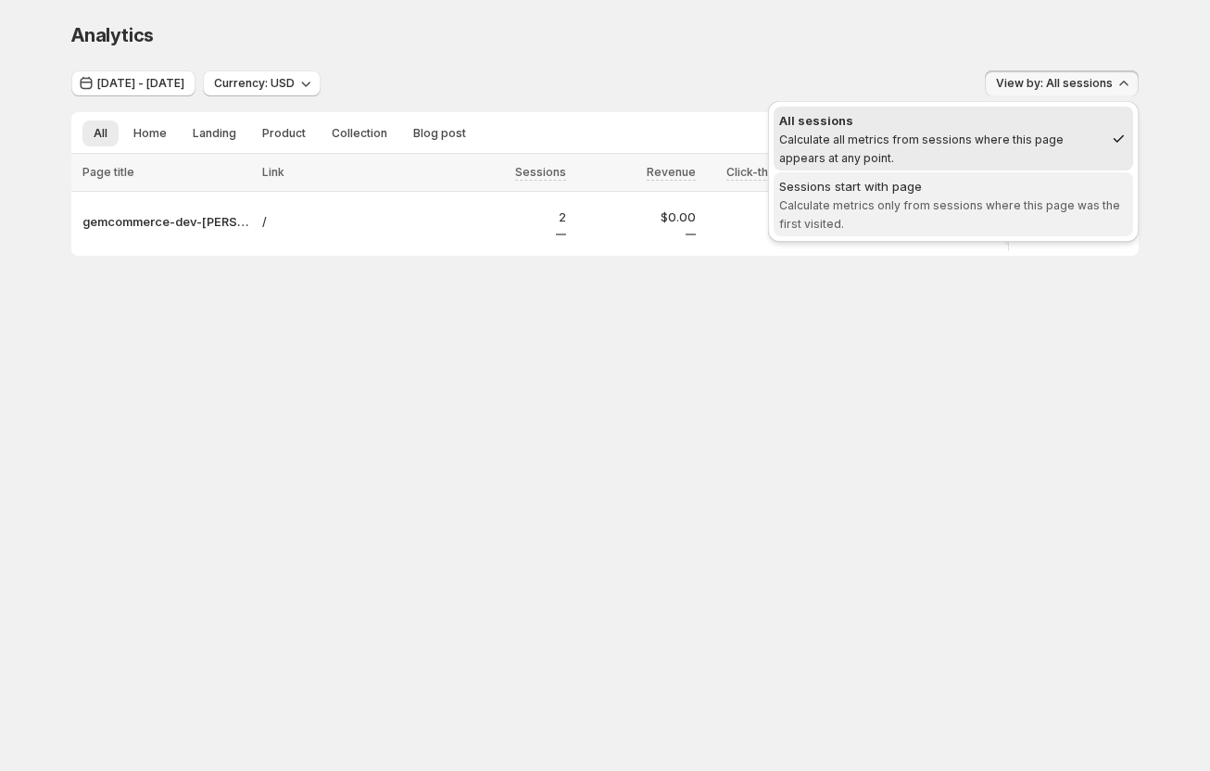
click at [701, 194] on div "Sessions start with page" at bounding box center [953, 186] width 348 height 19
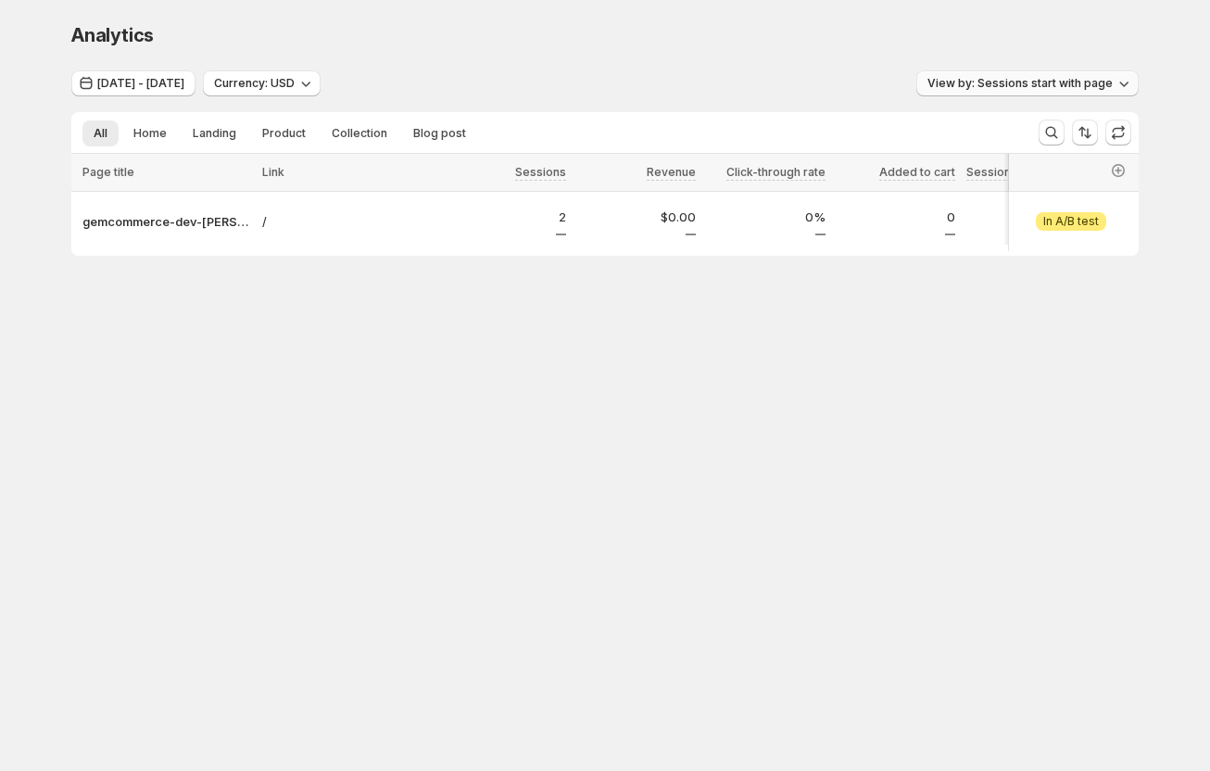
click at [701, 88] on span "View by: Sessions start with page" at bounding box center [1019, 83] width 185 height 15
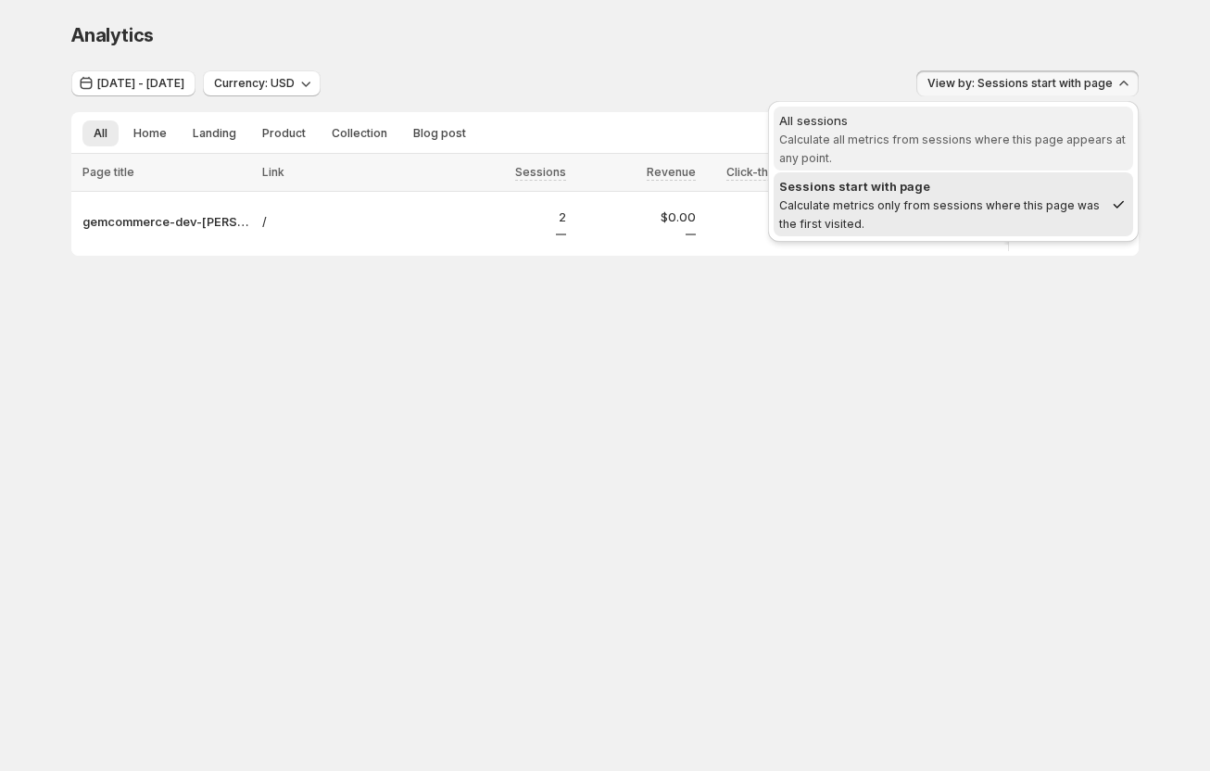
click at [701, 131] on span "All sessions Calculate all metrics from sessions where this page appears at any…" at bounding box center [953, 139] width 348 height 56
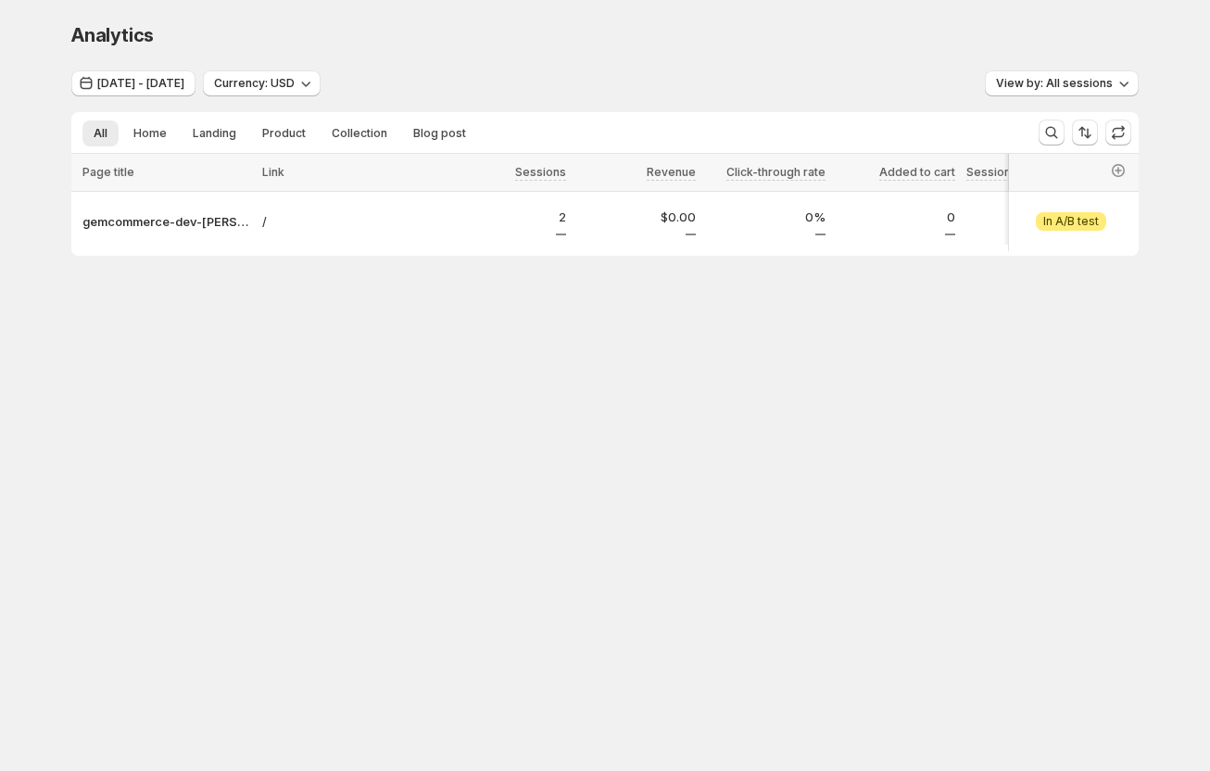
click at [701, 66] on div "Analytics. This page is ready Analytics" at bounding box center [604, 35] width 1067 height 70
click at [232, 338] on div "Analytics. This page is ready Analytics Jul 01, 2025 - Jul 02, 2025 Currency: U…" at bounding box center [605, 178] width 1112 height 356
click at [415, 442] on body "Analytics. This page is ready Analytics Jul 01, 2025 - Jul 02, 2025 Currency: U…" at bounding box center [605, 385] width 1210 height 771
click at [543, 70] on div "Jul 01, 2025 - Jul 02, 2025 Currency: USD View by: All sessions" at bounding box center [604, 83] width 1067 height 27
click at [319, 345] on div "Analytics. This page is ready Analytics Jul 01, 2025 - Jul 02, 2025 Currency: U…" at bounding box center [605, 178] width 1112 height 356
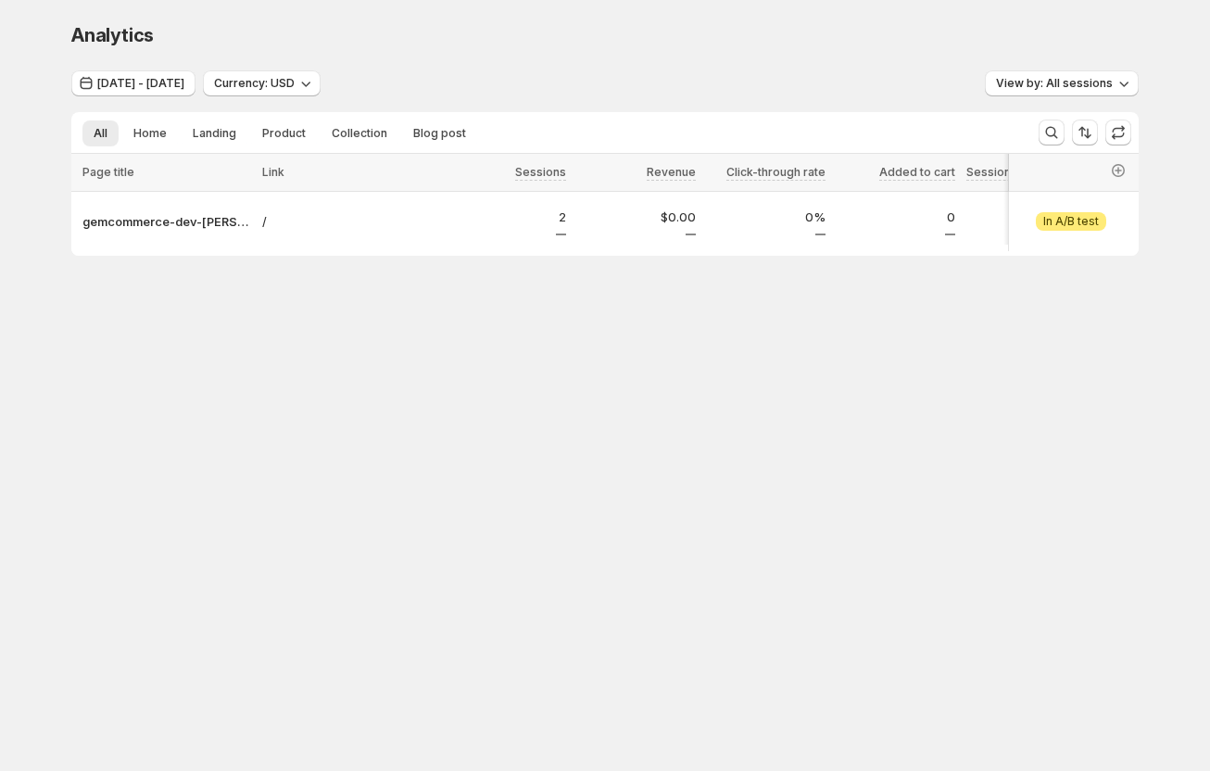
drag, startPoint x: 962, startPoint y: 96, endPoint x: 820, endPoint y: 72, distance: 143.8
click at [701, 96] on div "Jul 01, 2025 - Jul 02, 2025 Currency: USD View by: All sessions" at bounding box center [604, 83] width 1067 height 27
drag, startPoint x: 536, startPoint y: 33, endPoint x: 492, endPoint y: 51, distance: 47.8
click at [492, 51] on div "Analytics. This page is ready Analytics" at bounding box center [604, 35] width 1067 height 70
click at [686, 389] on body "Analytics. This page is ready Analytics [DATE] - [DATE] Currency: USD View by: …" at bounding box center [605, 385] width 1210 height 771
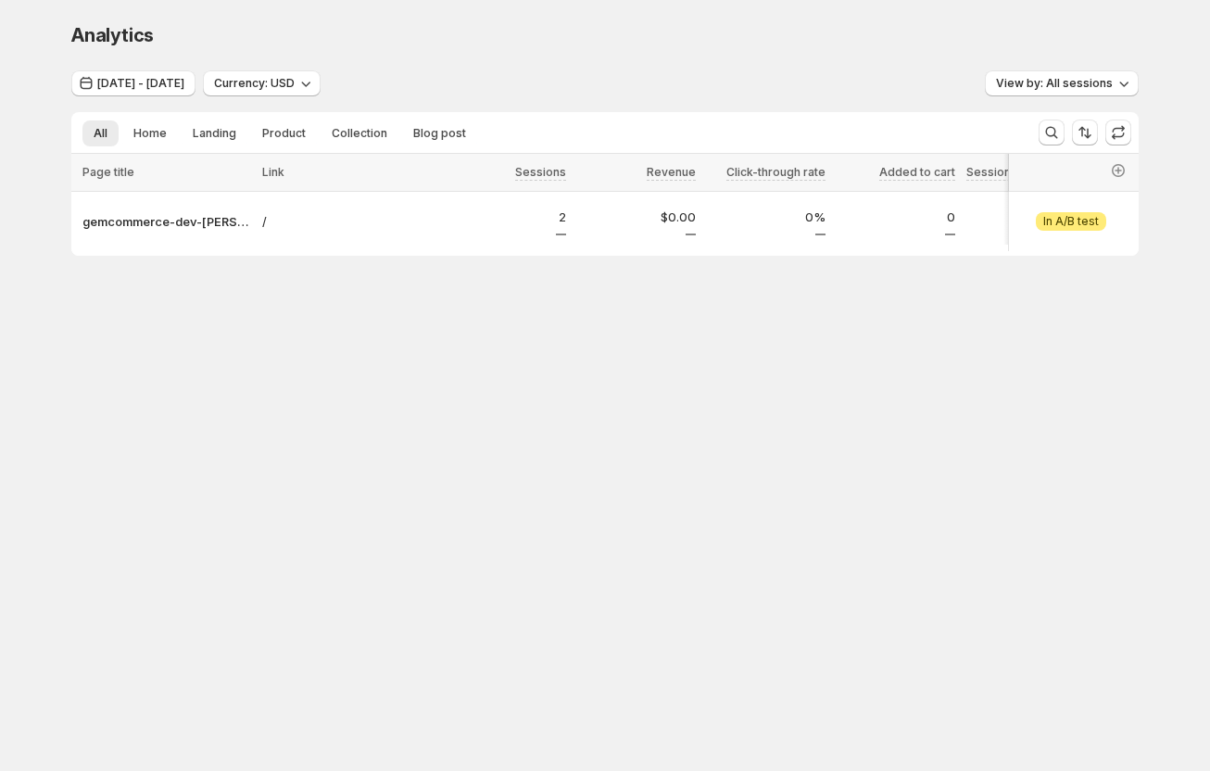
click at [569, 416] on body "Analytics. This page is ready Analytics [DATE] - [DATE] Currency: USD View by: …" at bounding box center [605, 385] width 1210 height 771
click at [767, 455] on body "Analytics. This page is ready Analytics Jul 01, 2025 - Jul 02, 2025 Currency: U…" at bounding box center [605, 385] width 1210 height 771
click at [303, 310] on div "Analytics. This page is ready Analytics Jul 01, 2025 - Jul 02, 2025 Currency: U…" at bounding box center [605, 178] width 1112 height 356
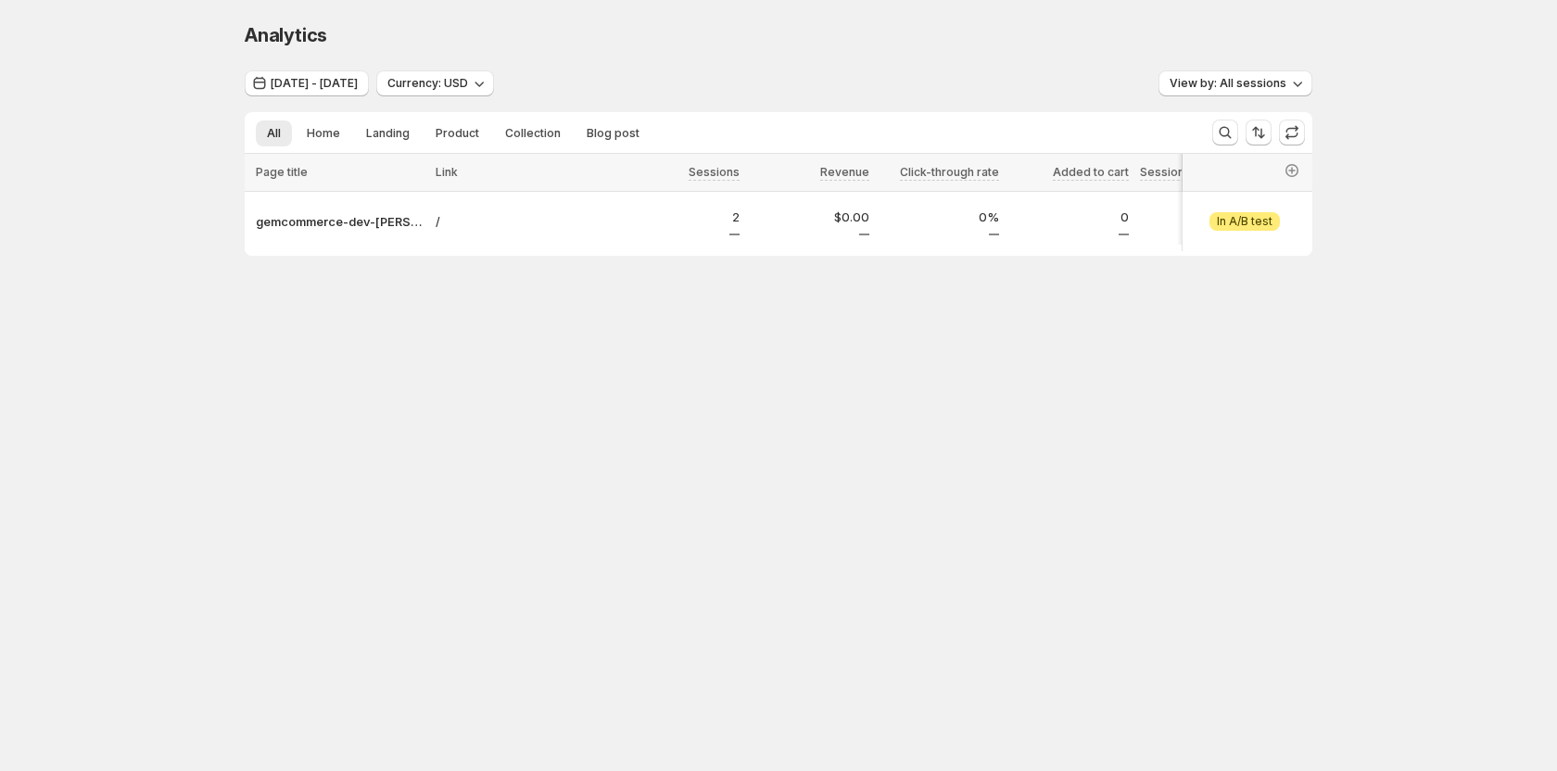
click at [582, 425] on body "Analytics. This page is ready Analytics [DATE] - [DATE] Currency: USD View by: …" at bounding box center [778, 385] width 1557 height 771
click at [796, 450] on body "Analytics. This page is ready Analytics [DATE] - [DATE] Currency: USD View by: …" at bounding box center [778, 385] width 1557 height 771
click at [505, 412] on body "Analytics. This page is ready Analytics [DATE] - [DATE] Currency: USD View by: …" at bounding box center [778, 385] width 1557 height 771
click at [159, 121] on div "Analytics. This page is ready Analytics Jul 01, 2025 - Jul 02, 2025 Currency: U…" at bounding box center [778, 178] width 1557 height 356
click at [405, 388] on body "Analytics. This page is ready Analytics Jul 01, 2025 - Jul 02, 2025 Currency: U…" at bounding box center [778, 385] width 1557 height 771
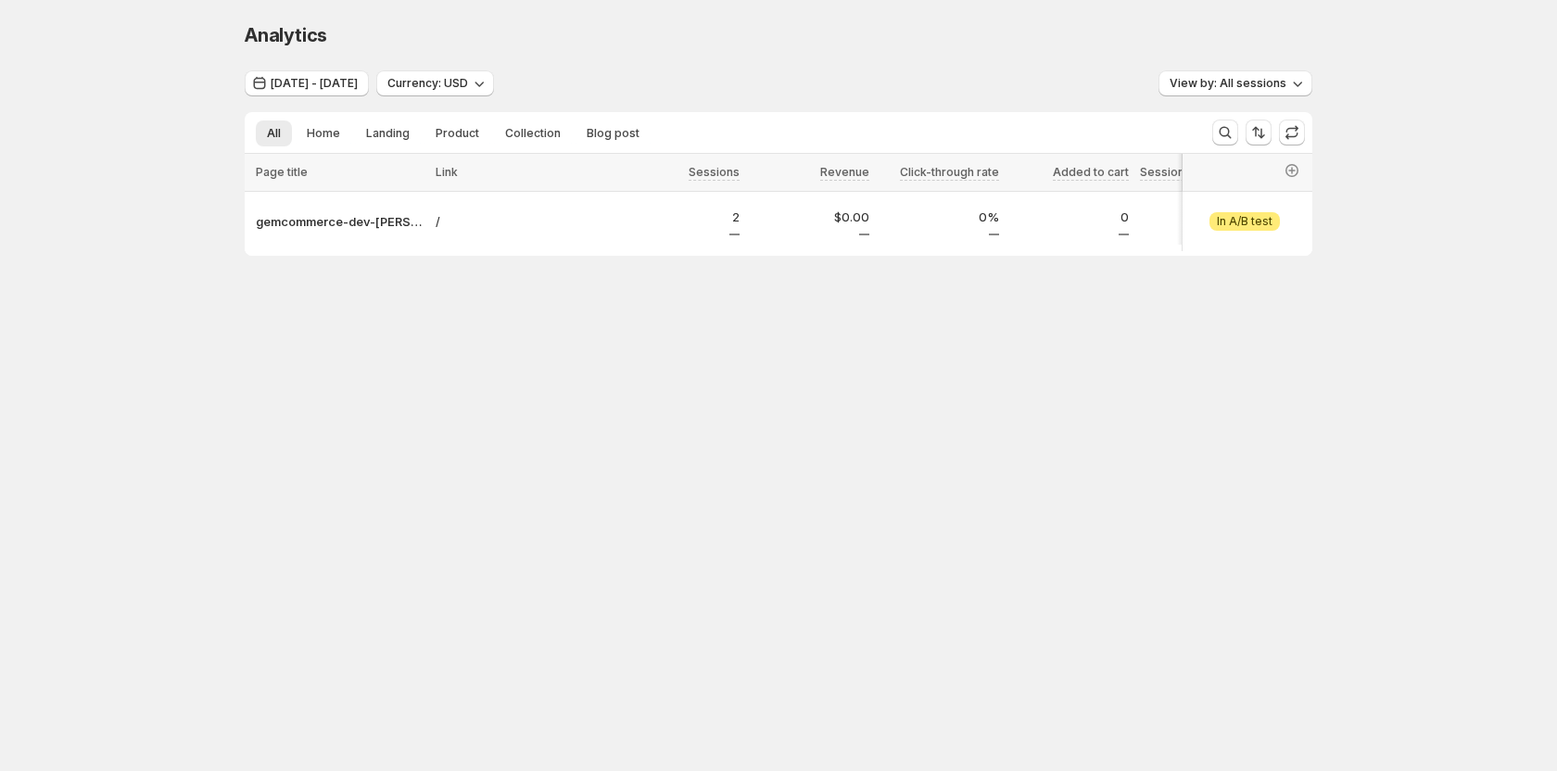
click at [401, 327] on div "Analytics. This page is ready Analytics Jul 01, 2025 - Jul 02, 2025 Currency: U…" at bounding box center [778, 178] width 1112 height 356
click at [145, 66] on div "Analytics. This page is ready Analytics Jul 01, 2025 - Jul 02, 2025 Currency: U…" at bounding box center [778, 178] width 1557 height 356
click at [576, 388] on body "Analytics. This page is ready Analytics Jul 01, 2025 - Jul 02, 2025 Currency: U…" at bounding box center [778, 385] width 1557 height 771
click at [289, 76] on button "Jul 01, 2025 - Jul 02, 2025" at bounding box center [307, 83] width 124 height 26
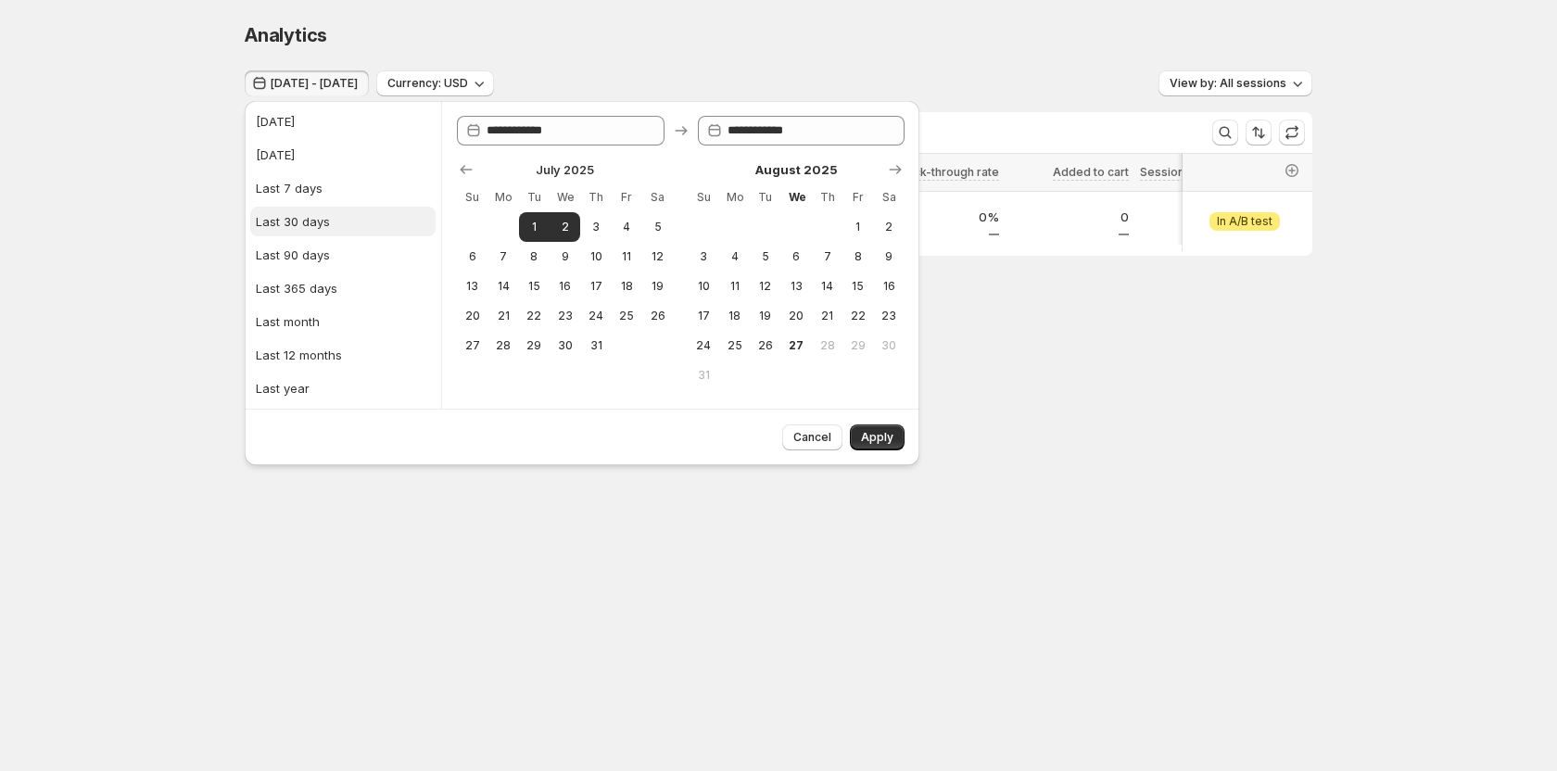
click at [289, 225] on div "Last 30 days" at bounding box center [293, 221] width 74 height 19
type input "**********"
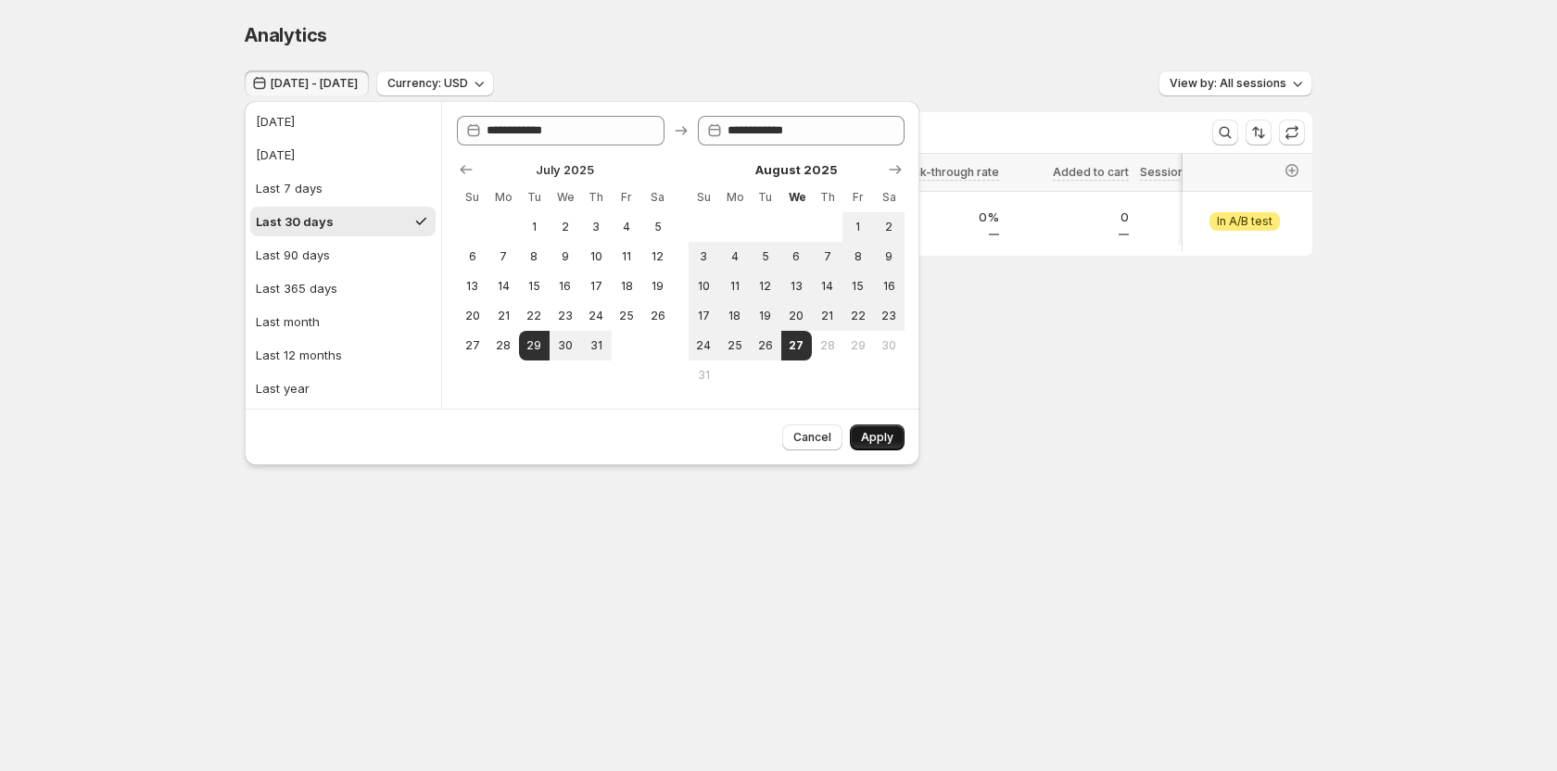
click at [884, 434] on span "Apply" at bounding box center [877, 437] width 32 height 15
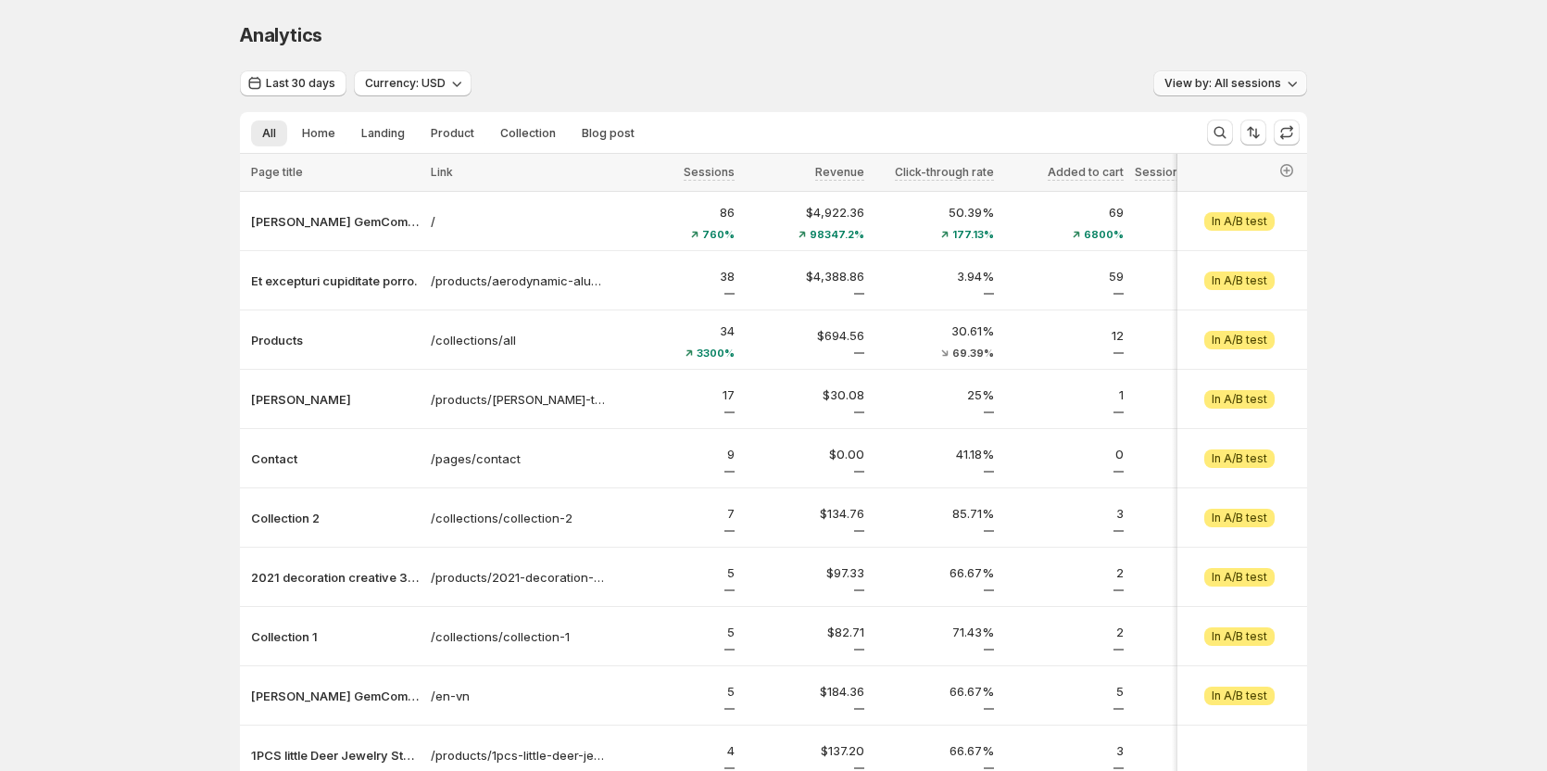
click at [1262, 78] on span "View by: All sessions" at bounding box center [1223, 83] width 117 height 15
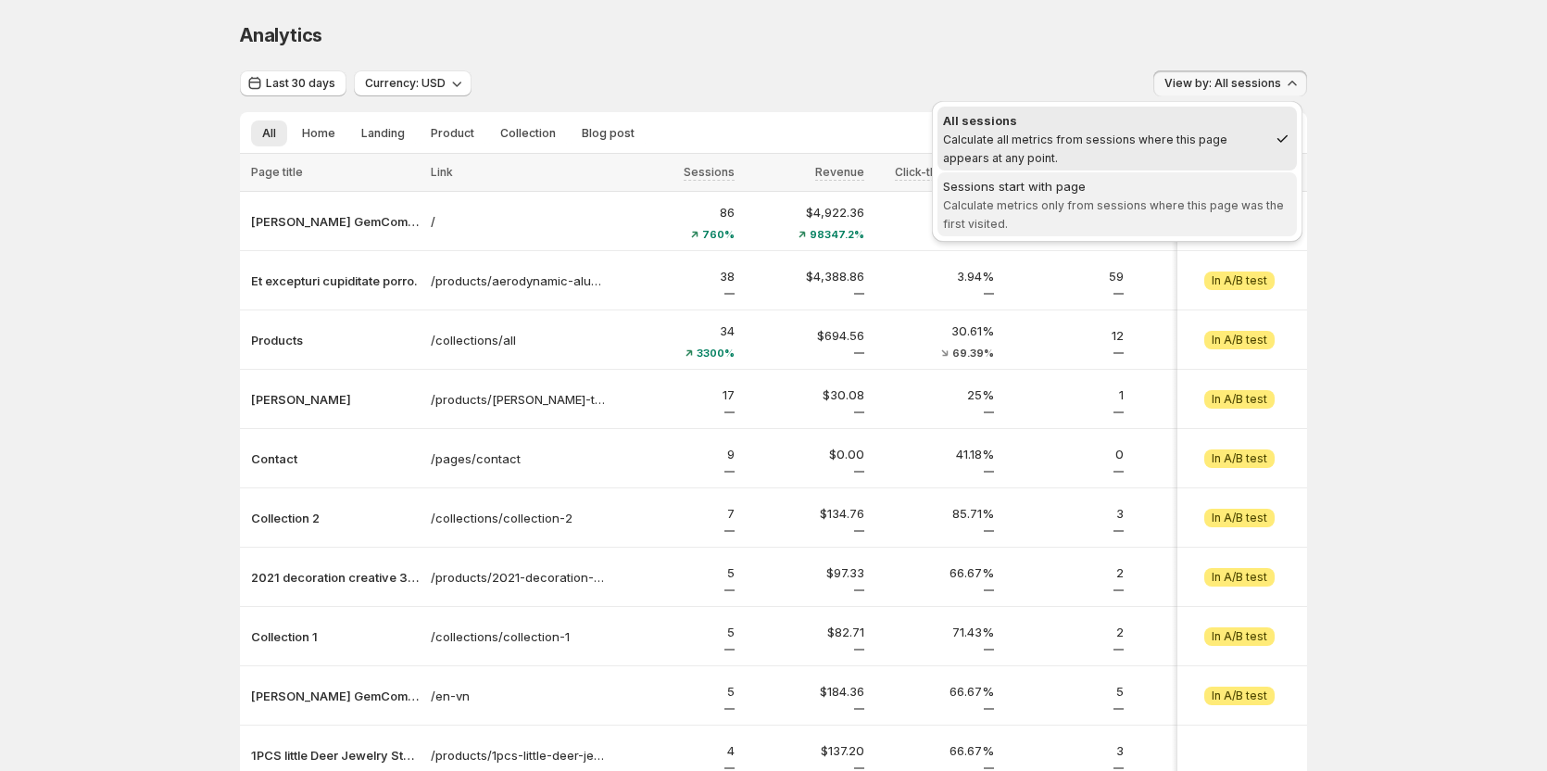
click at [1134, 191] on div "Sessions start with page" at bounding box center [1117, 186] width 348 height 19
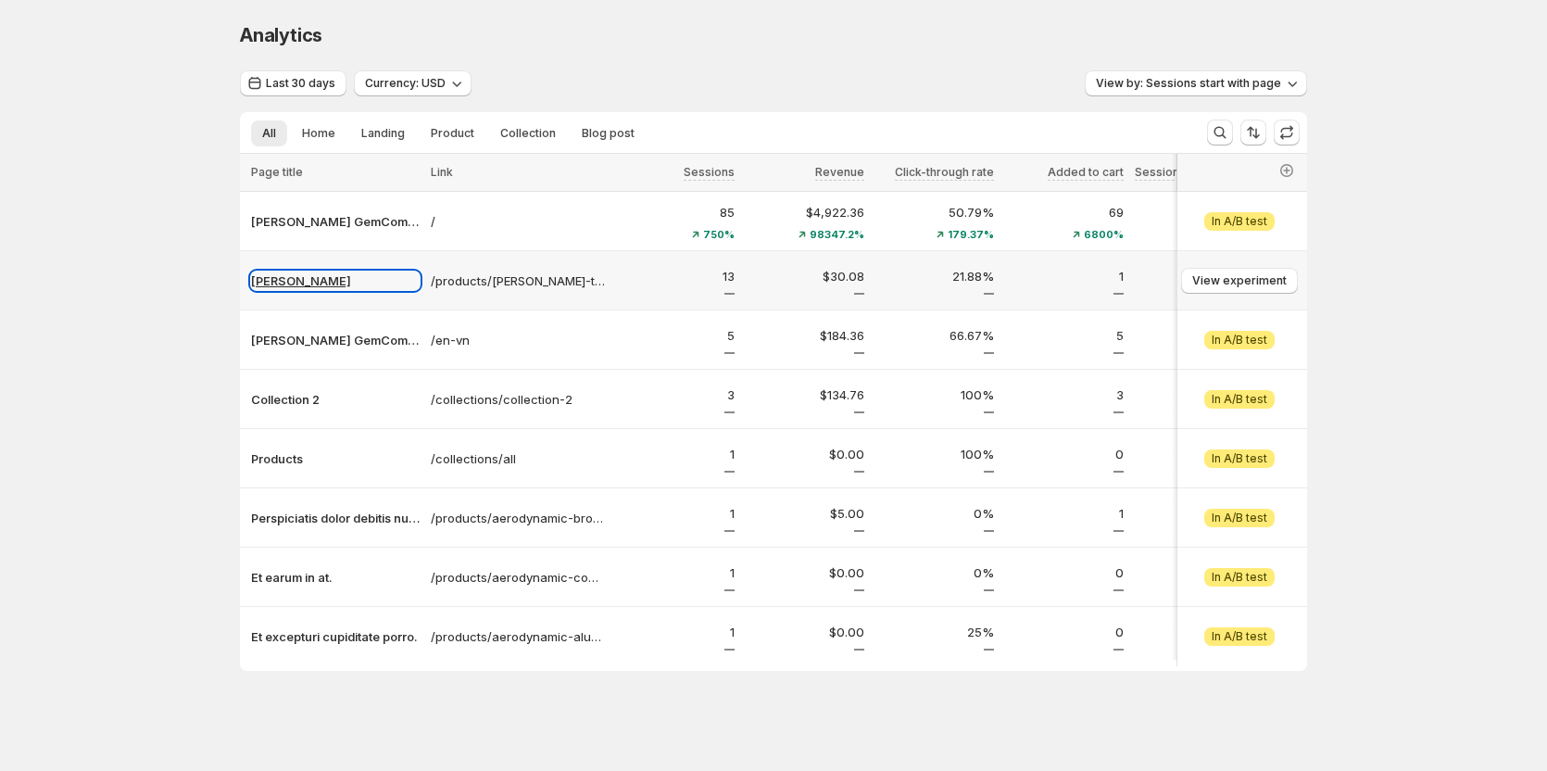
click at [298, 278] on p "Tanya Testtt" at bounding box center [335, 280] width 169 height 19
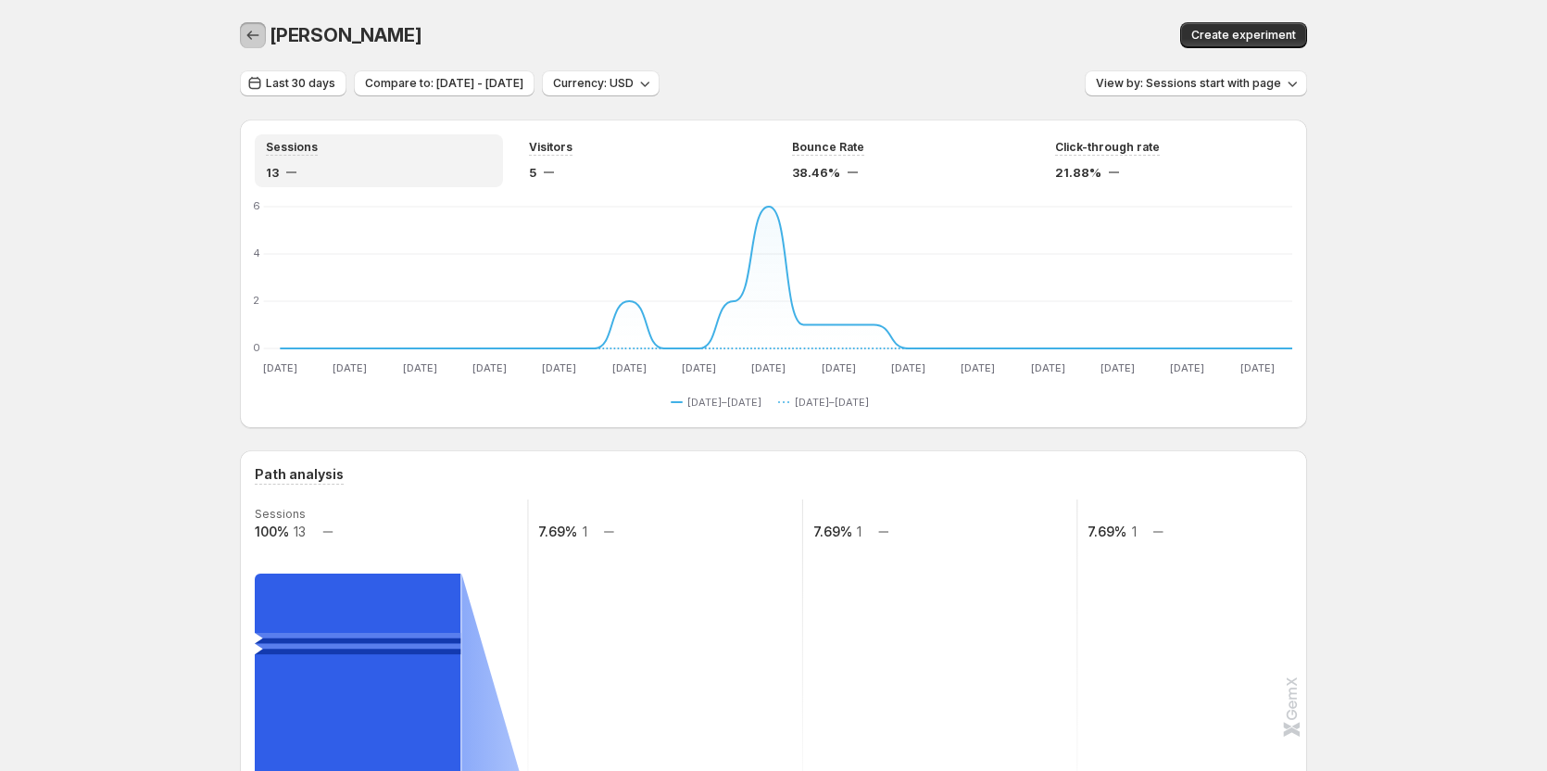
drag, startPoint x: 251, startPoint y: 38, endPoint x: 543, endPoint y: 309, distance: 398.6
click at [251, 38] on icon "button" at bounding box center [253, 35] width 19 height 19
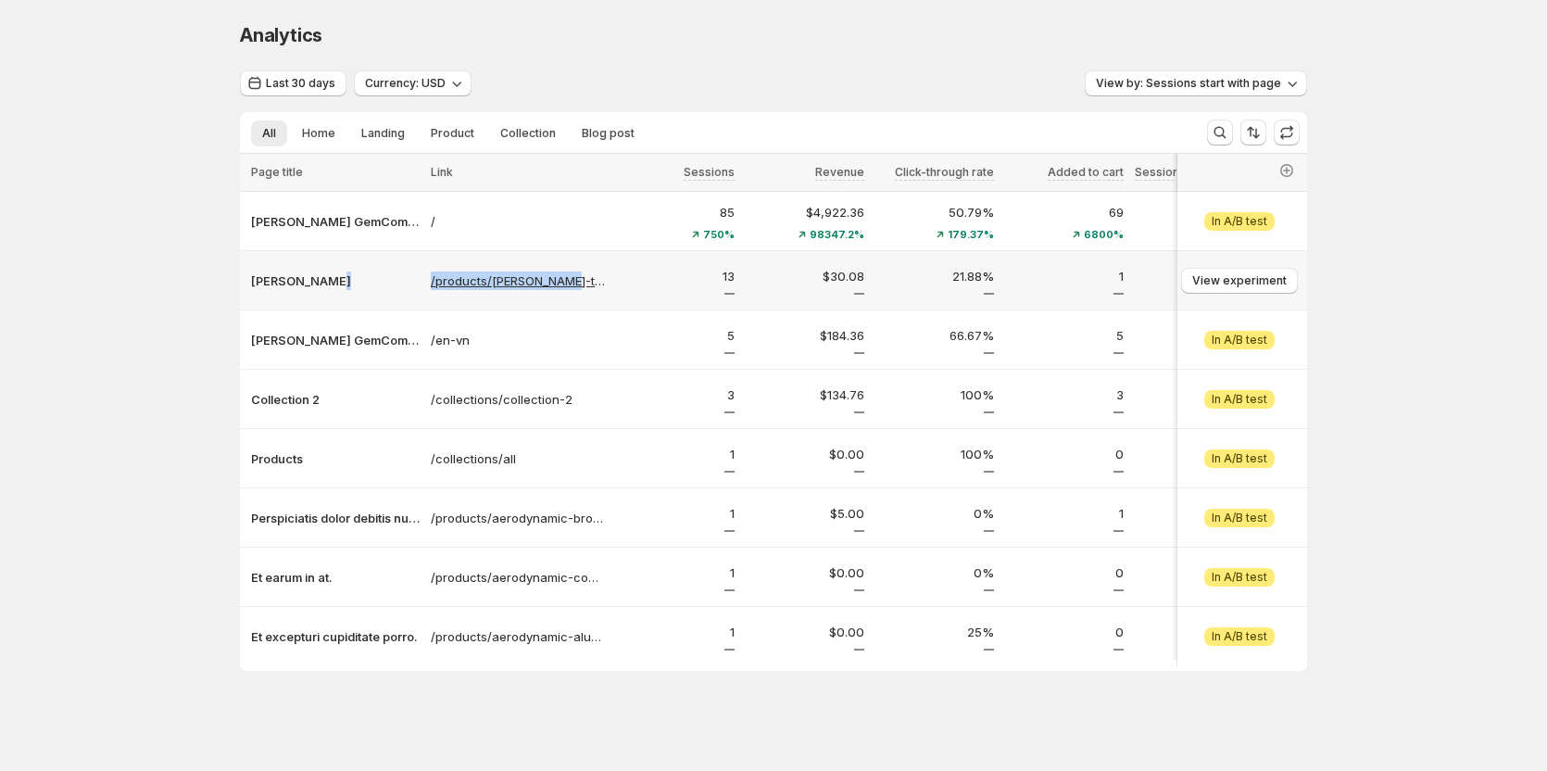
copy tr "/products/tanya-testtt"
drag, startPoint x: 428, startPoint y: 269, endPoint x: 587, endPoint y: 289, distance: 160.7
click at [587, 289] on tr "Tanya Testtt /products/tanya-testtt 13 $30.08 21.88% 1 1 1 $6.02 1 View experim…" at bounding box center [1092, 280] width 1704 height 59
click at [335, 77] on span "Last 30 days" at bounding box center [300, 83] width 69 height 15
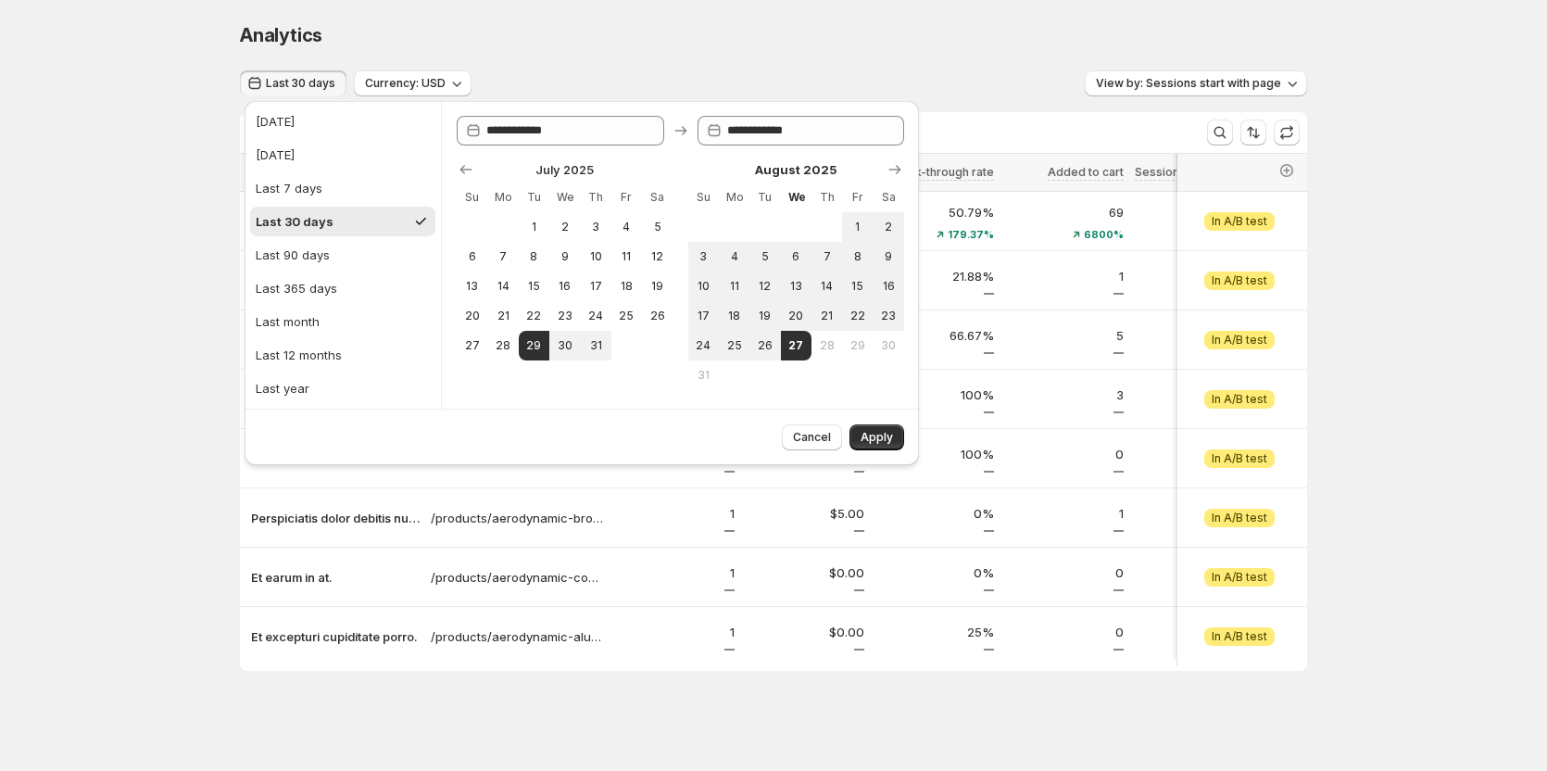
click at [839, 25] on div "Analytics" at bounding box center [773, 35] width 1067 height 26
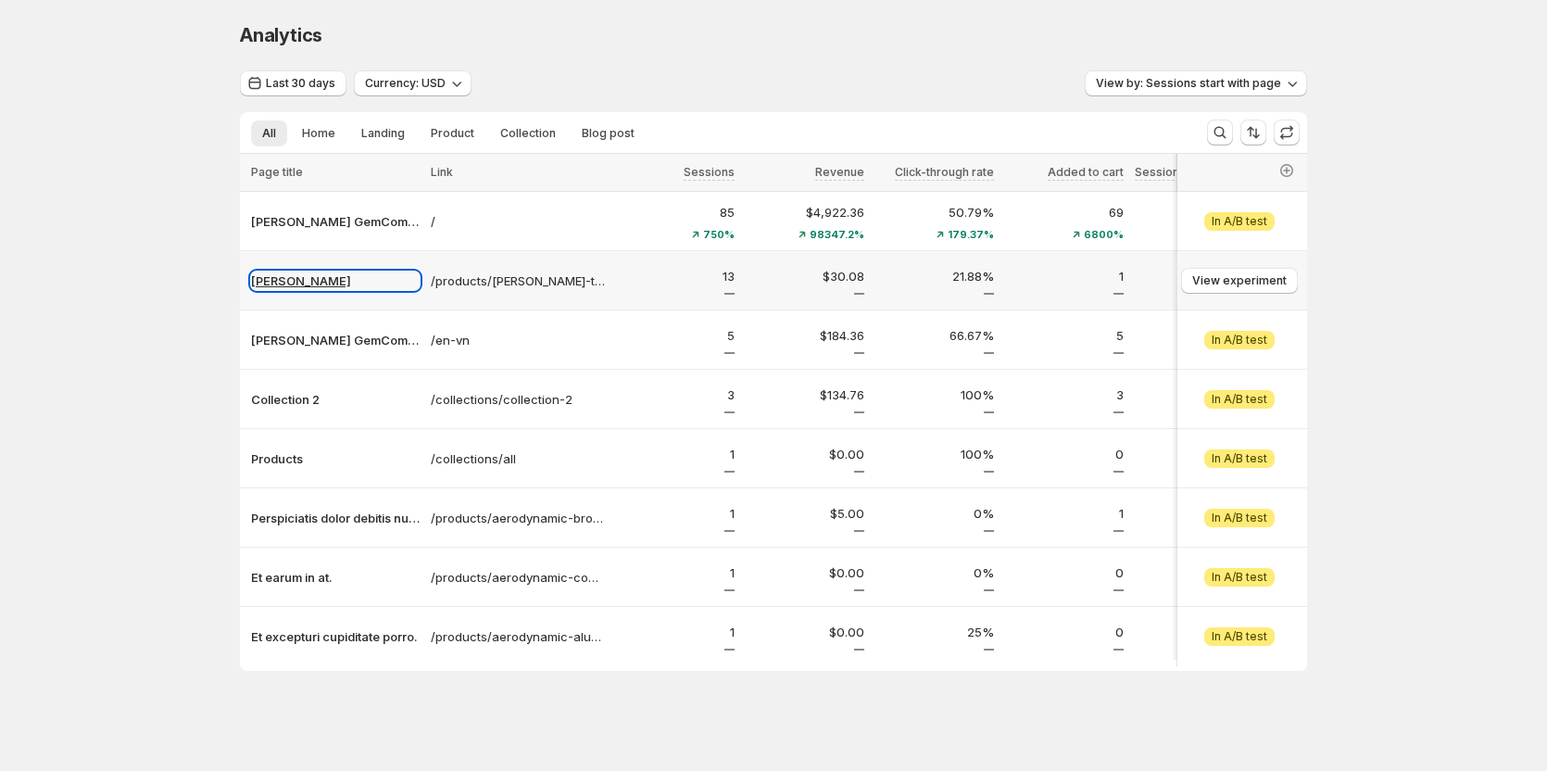
click at [314, 283] on p "Tanya Testtt" at bounding box center [335, 280] width 169 height 19
